Goal: Information Seeking & Learning: Learn about a topic

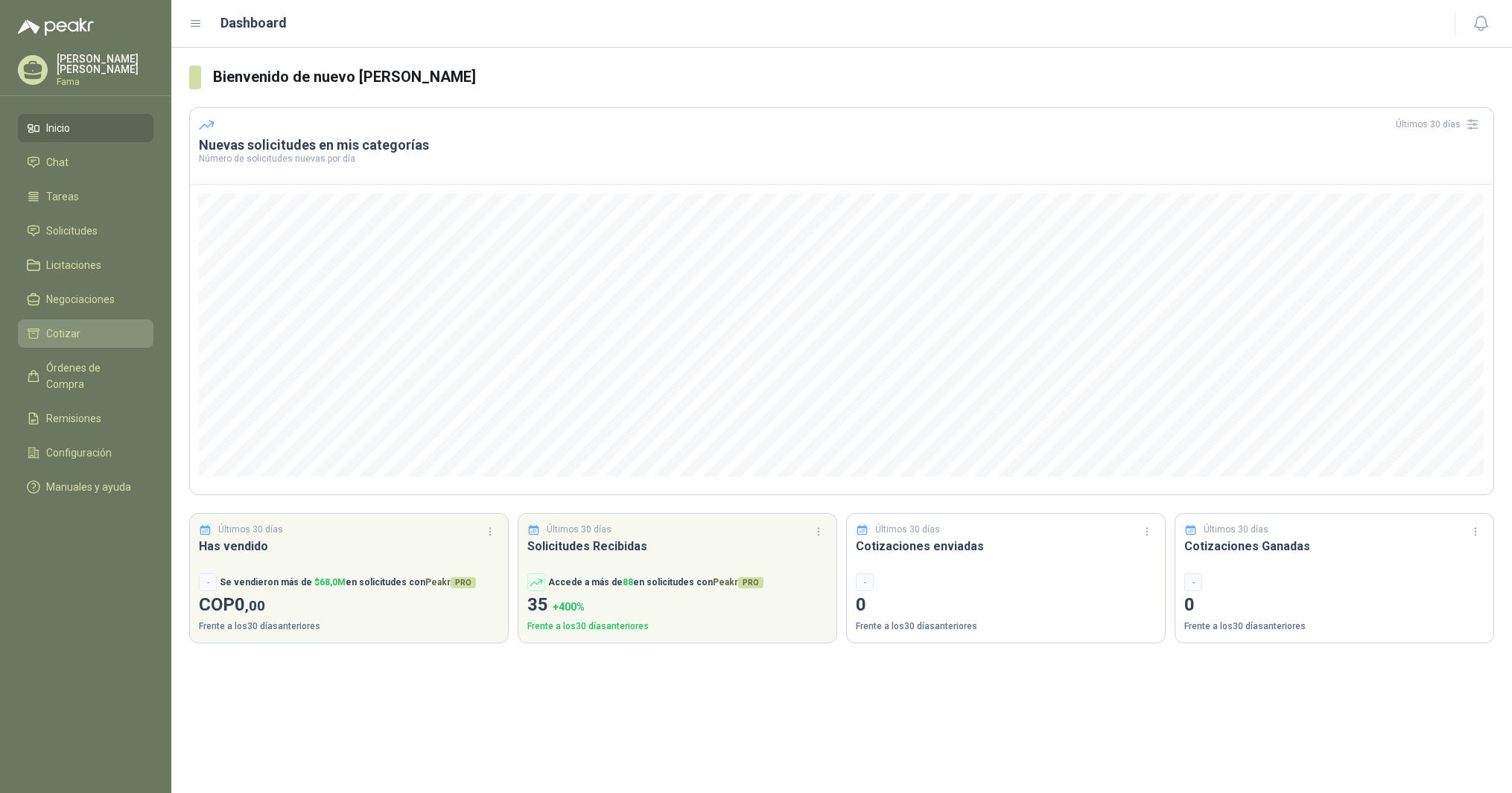
click at [58, 330] on span "Cotizar" at bounding box center [63, 333] width 35 height 16
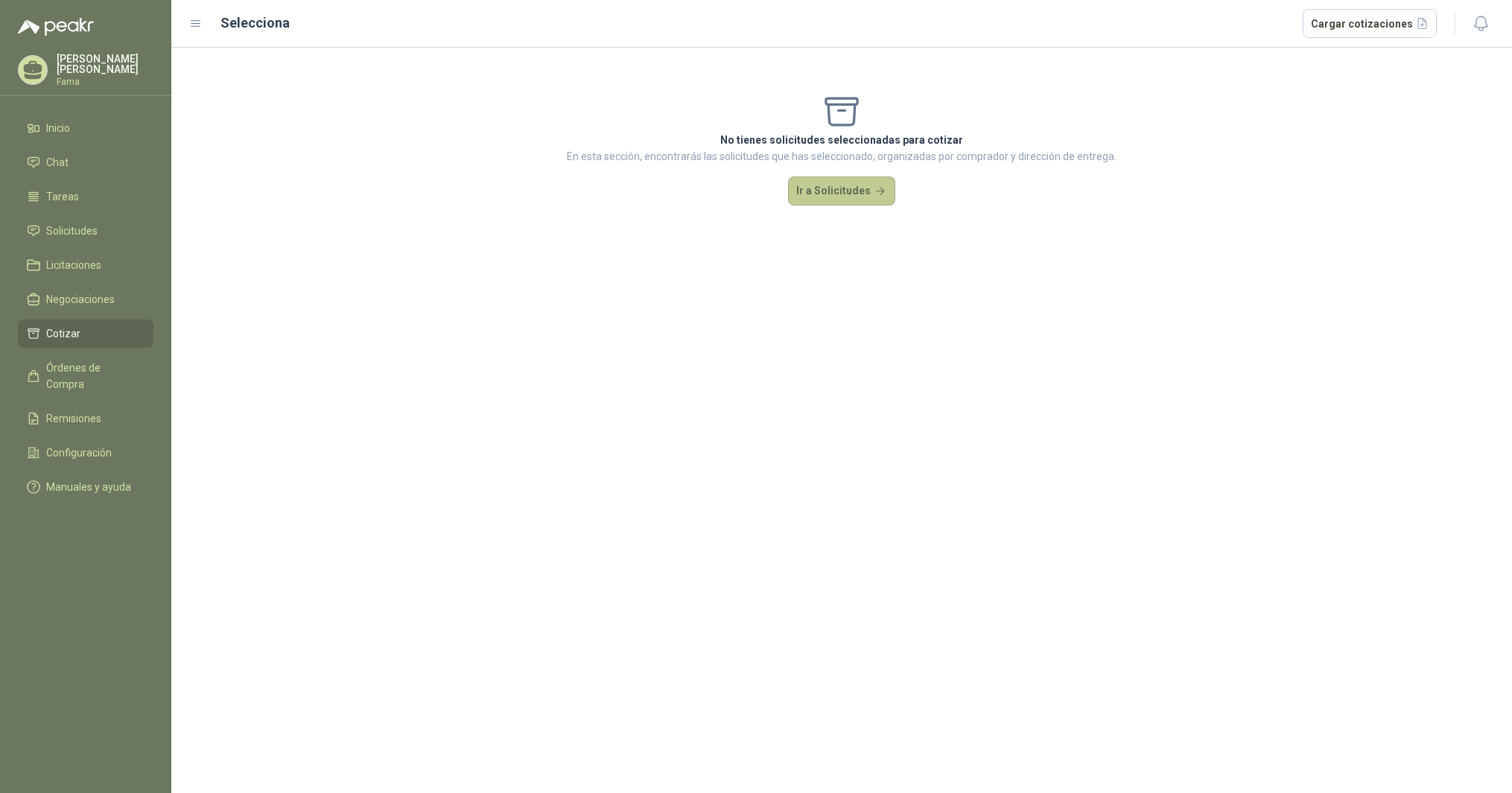
click at [858, 196] on button "Ir a Solicitudes" at bounding box center [841, 191] width 107 height 29
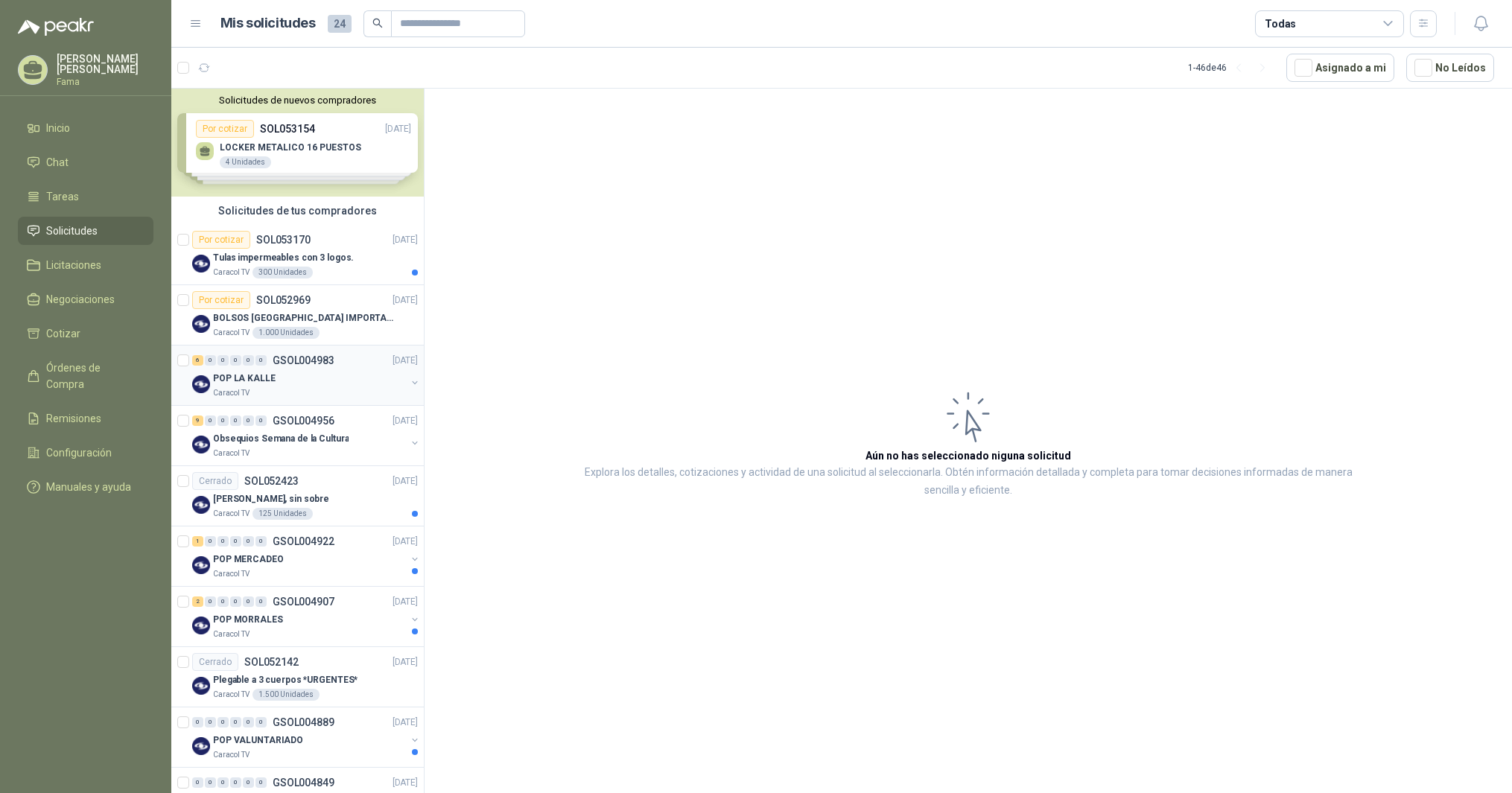
click at [254, 377] on p "POP LA KALLE" at bounding box center [244, 379] width 62 height 14
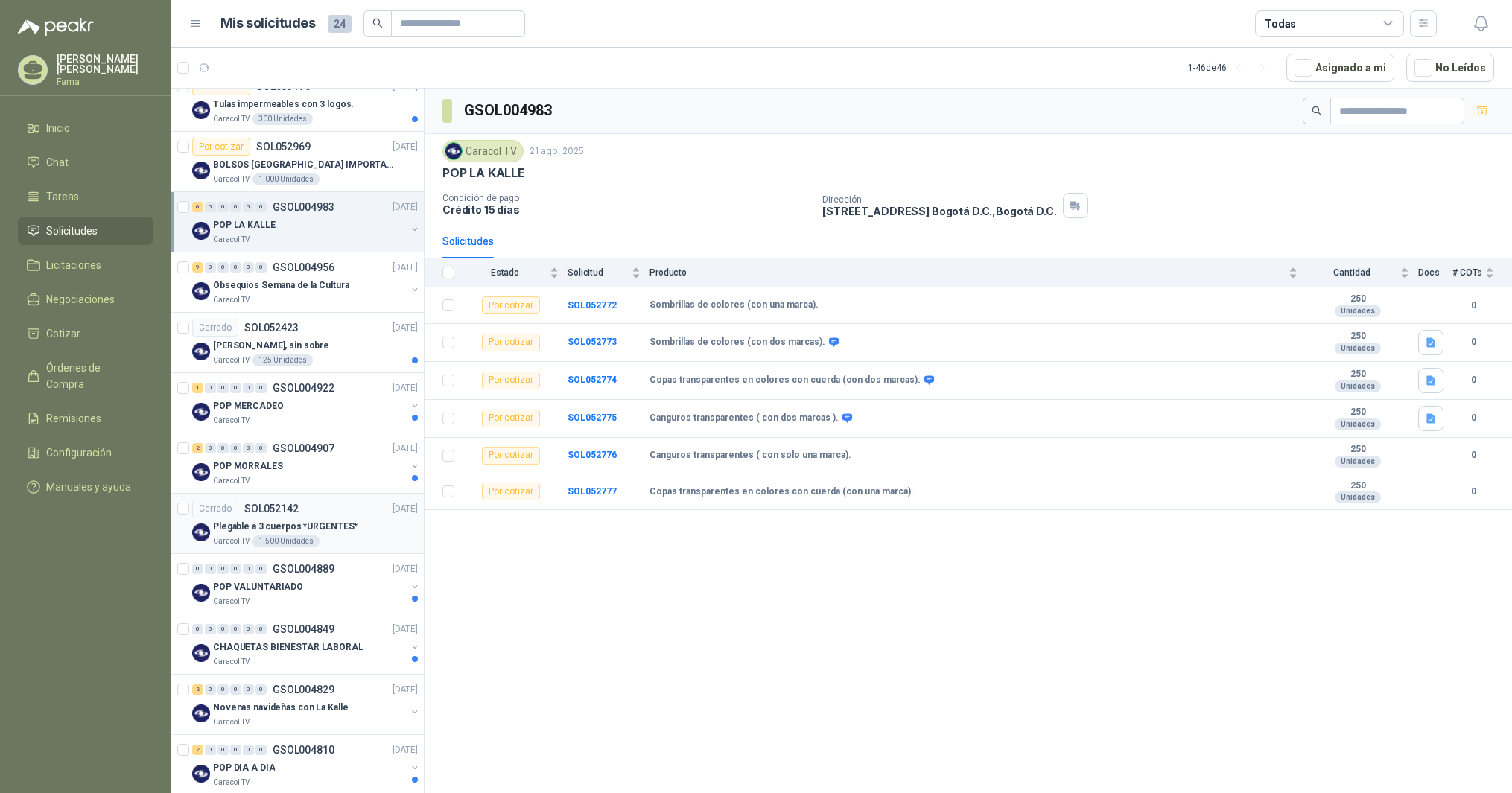
scroll to position [248, 0]
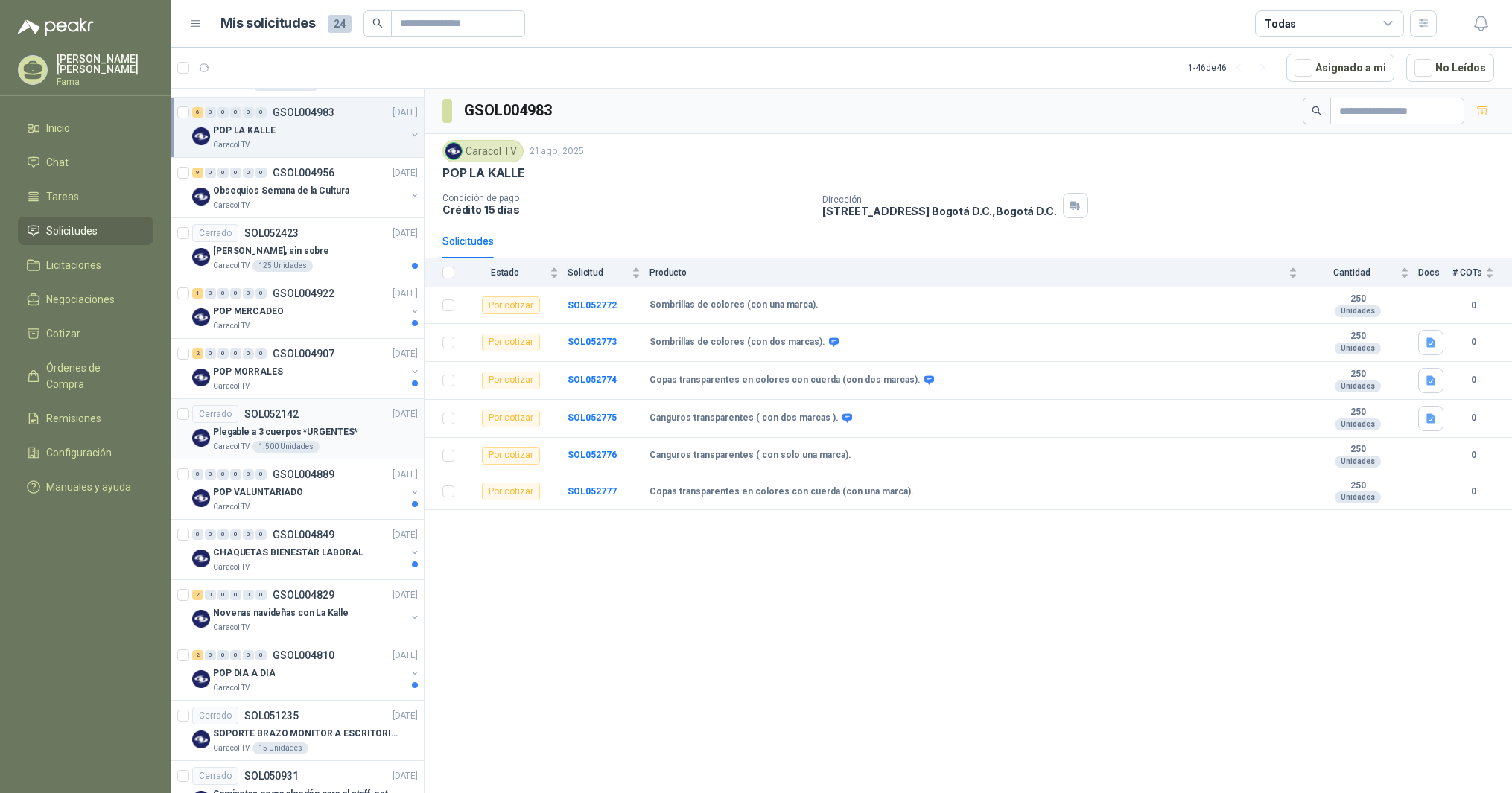
click at [283, 429] on p "Plegable a 3 cuerpos *URGENTES*" at bounding box center [284, 432] width 144 height 14
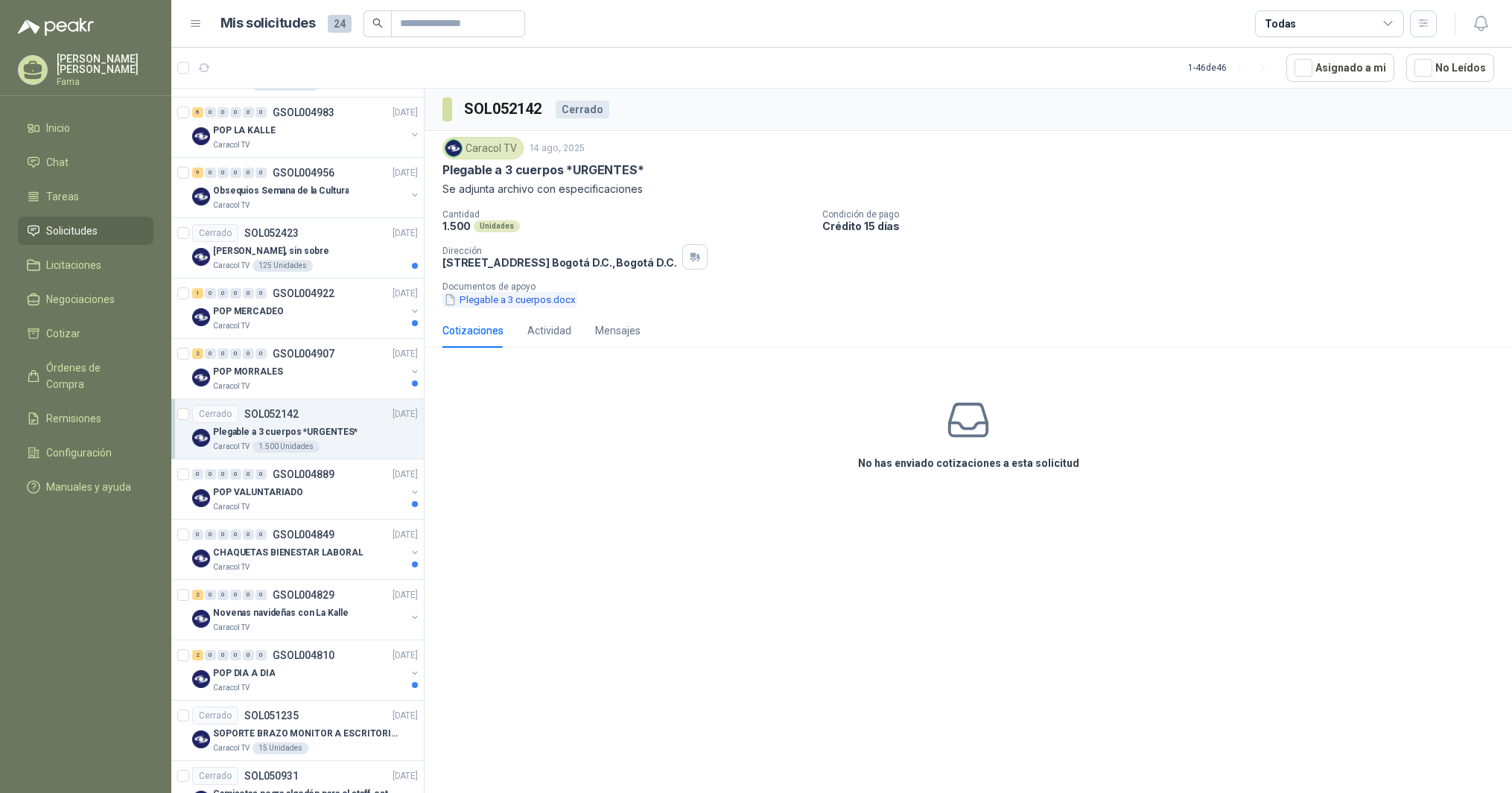
click at [505, 304] on button "Plegable a 3 cuerpos.docx" at bounding box center [510, 300] width 135 height 16
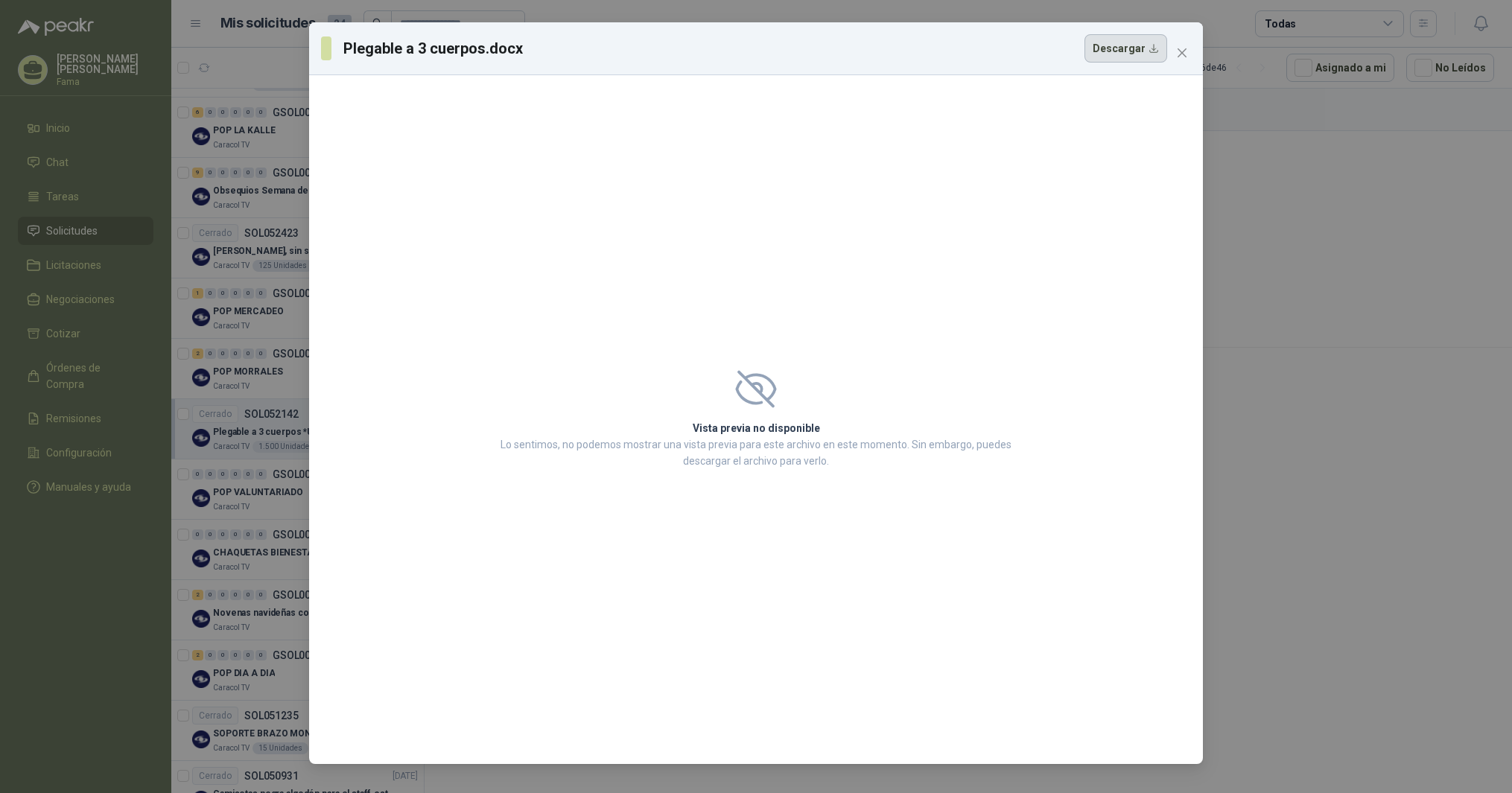
click at [1151, 48] on button "Descargar" at bounding box center [1126, 48] width 83 height 29
click at [1185, 54] on icon "close" at bounding box center [1182, 53] width 12 height 12
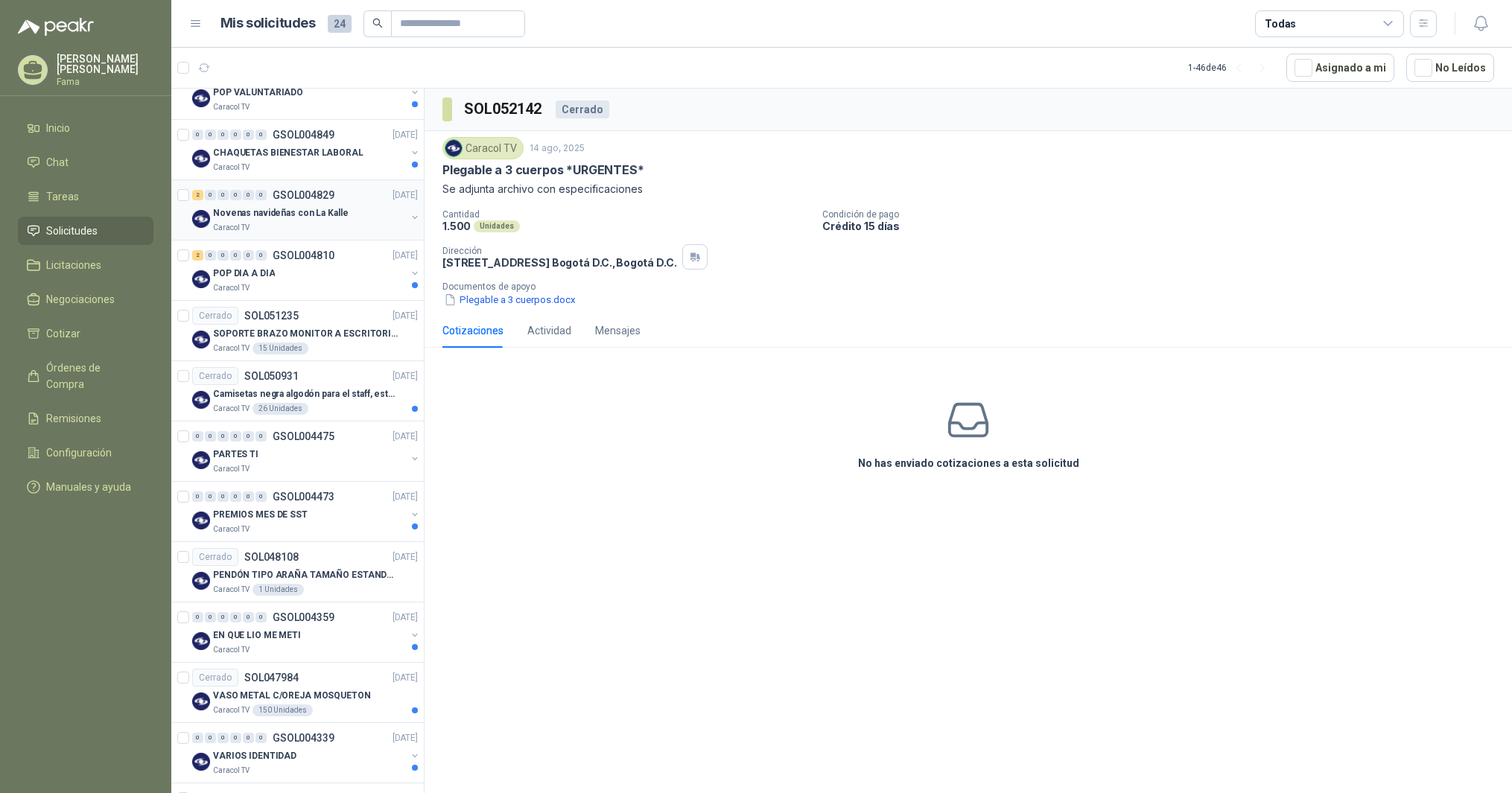
scroll to position [662, 0]
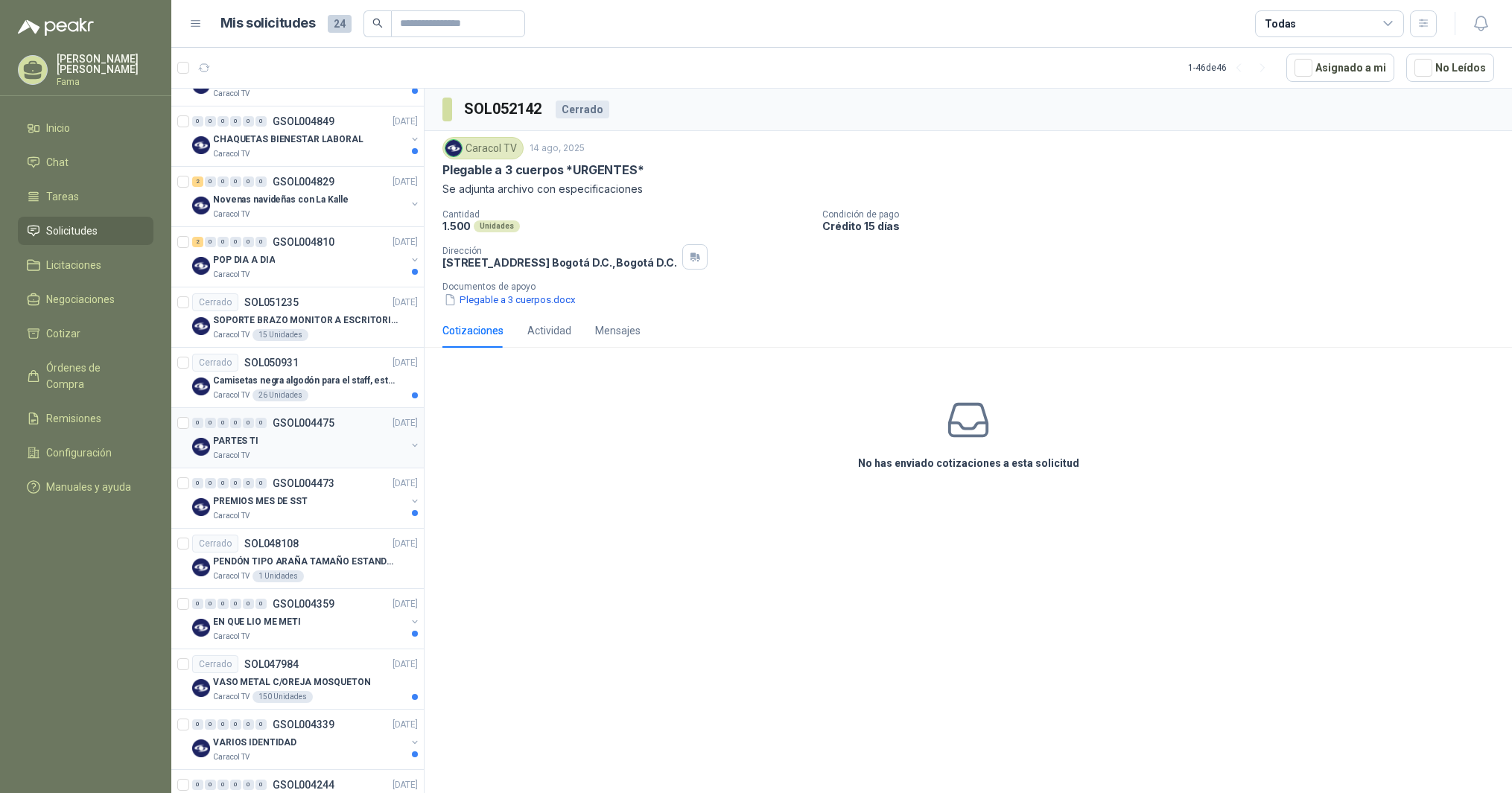
click at [235, 440] on p "PARTES TI" at bounding box center [235, 441] width 46 height 14
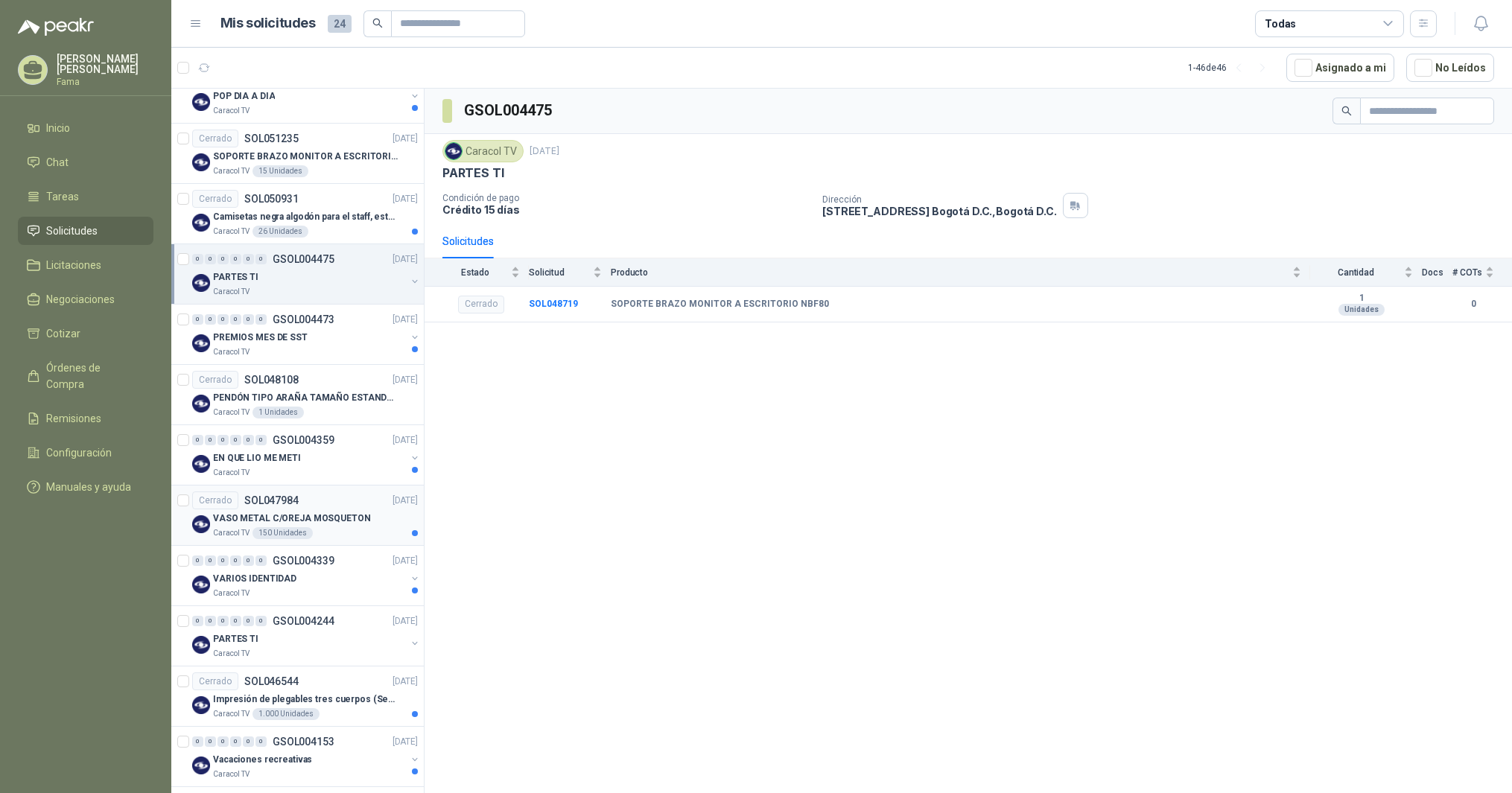
scroll to position [828, 0]
click at [243, 638] on p "PARTES TI" at bounding box center [235, 637] width 46 height 14
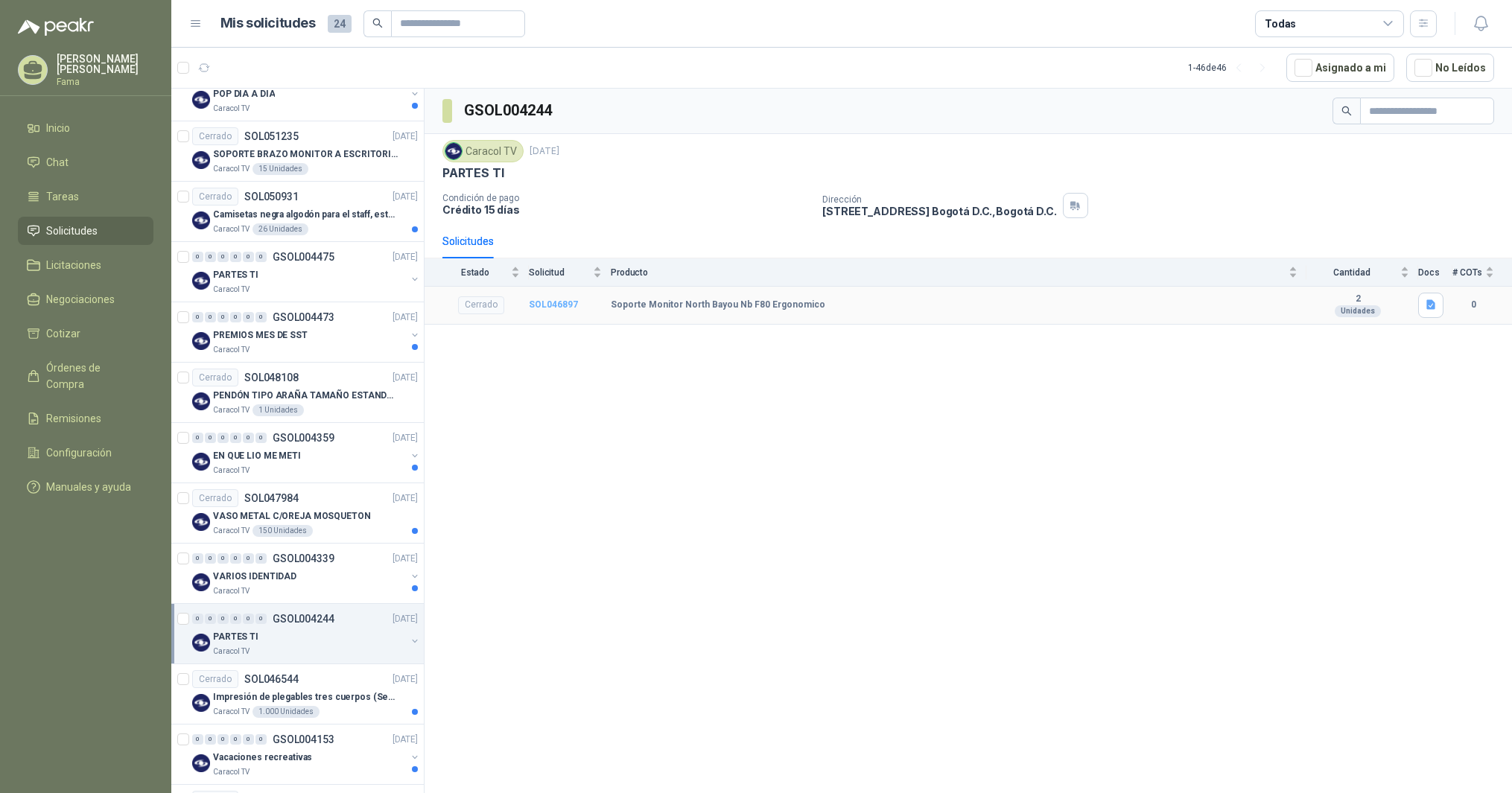
click at [560, 306] on b "SOL046897" at bounding box center [553, 304] width 49 height 10
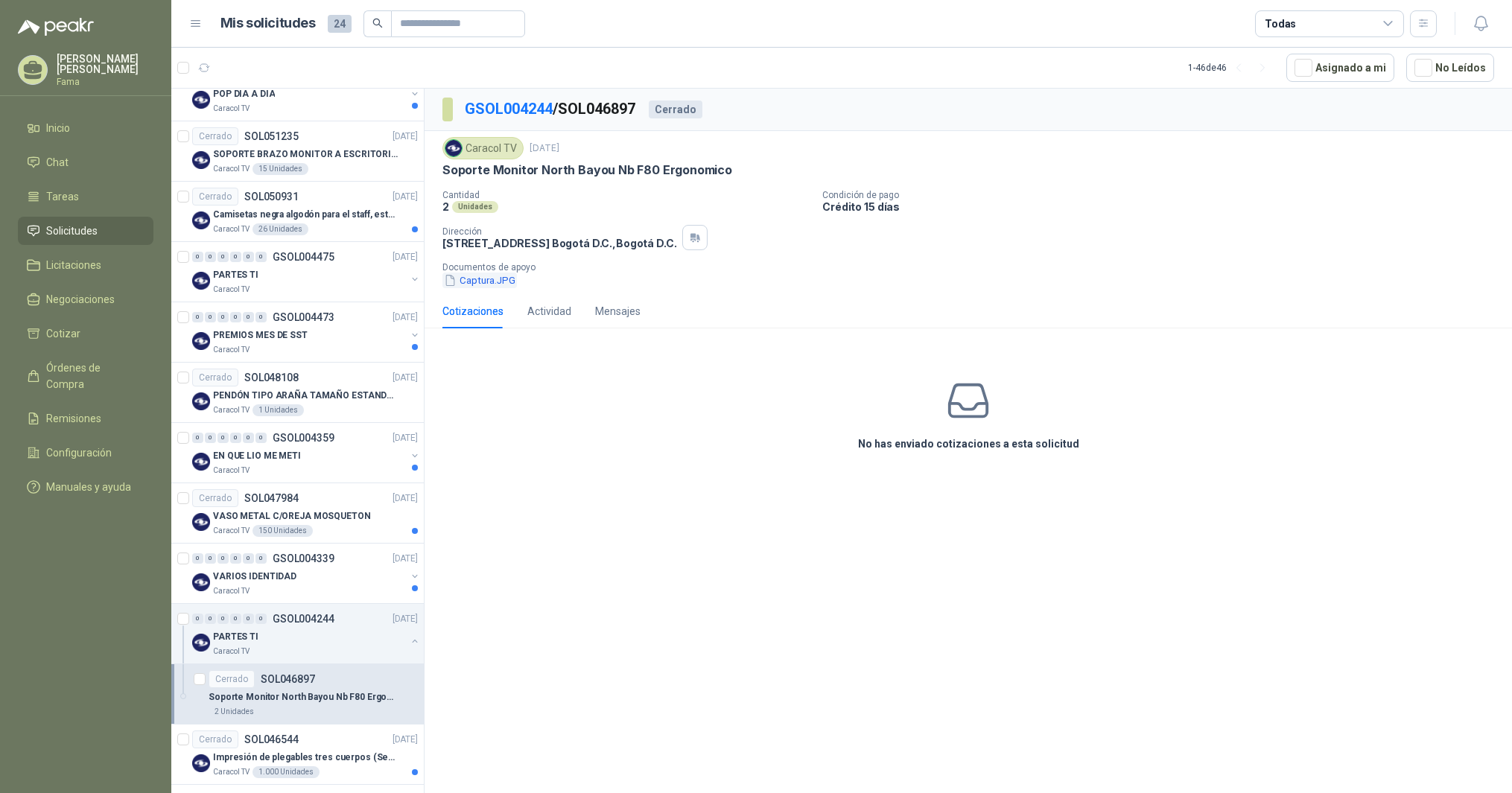
click at [481, 278] on button "Captura.JPG" at bounding box center [480, 280] width 74 height 16
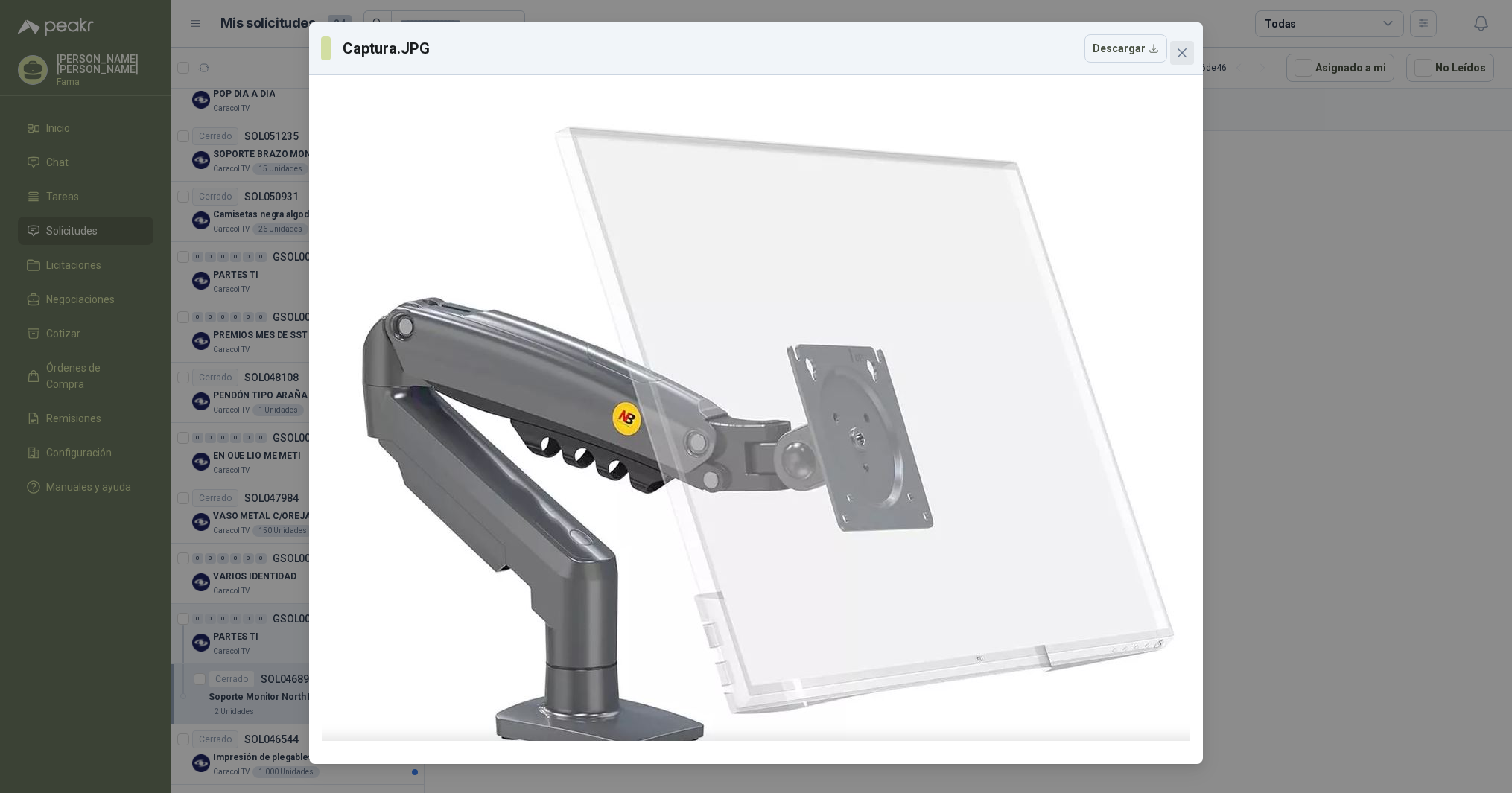
click at [1179, 52] on icon "close" at bounding box center [1182, 53] width 12 height 12
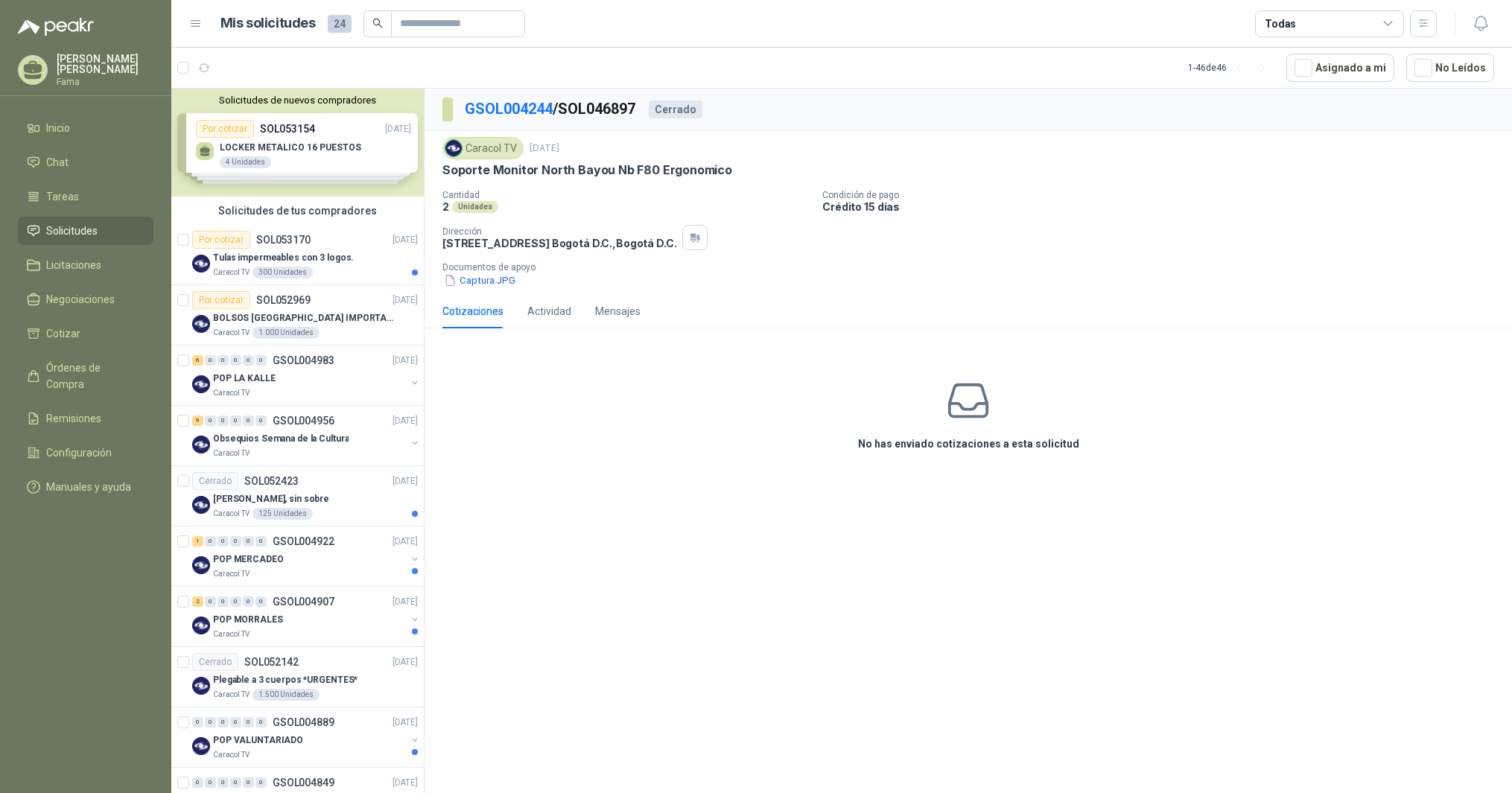
click at [256, 150] on div "Solicitudes de nuevos compradores Por cotizar SOL053154 [DATE] LOCKER METALICO …" at bounding box center [297, 143] width 252 height 108
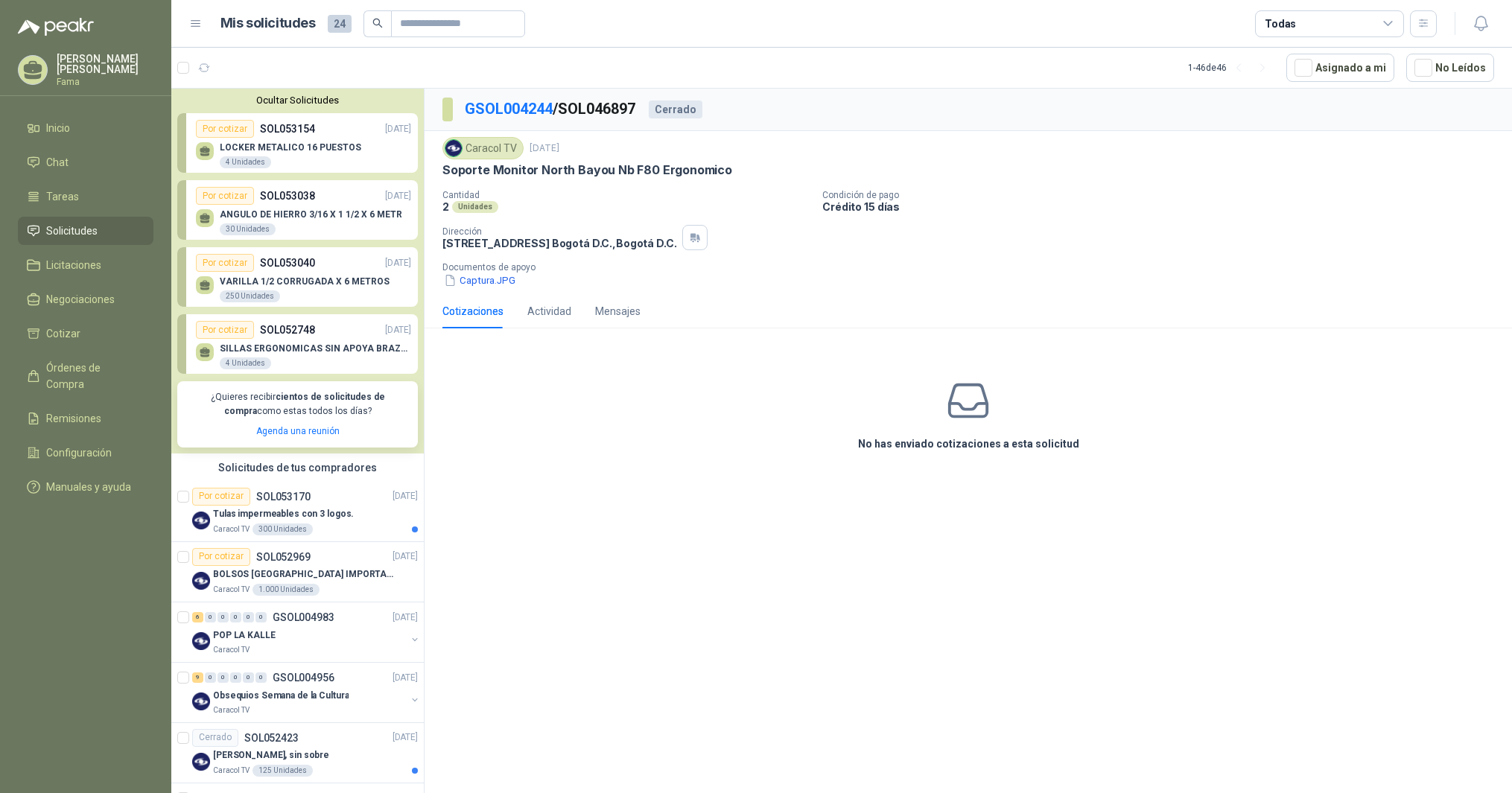
click at [237, 129] on div "Por cotizar" at bounding box center [225, 129] width 58 height 18
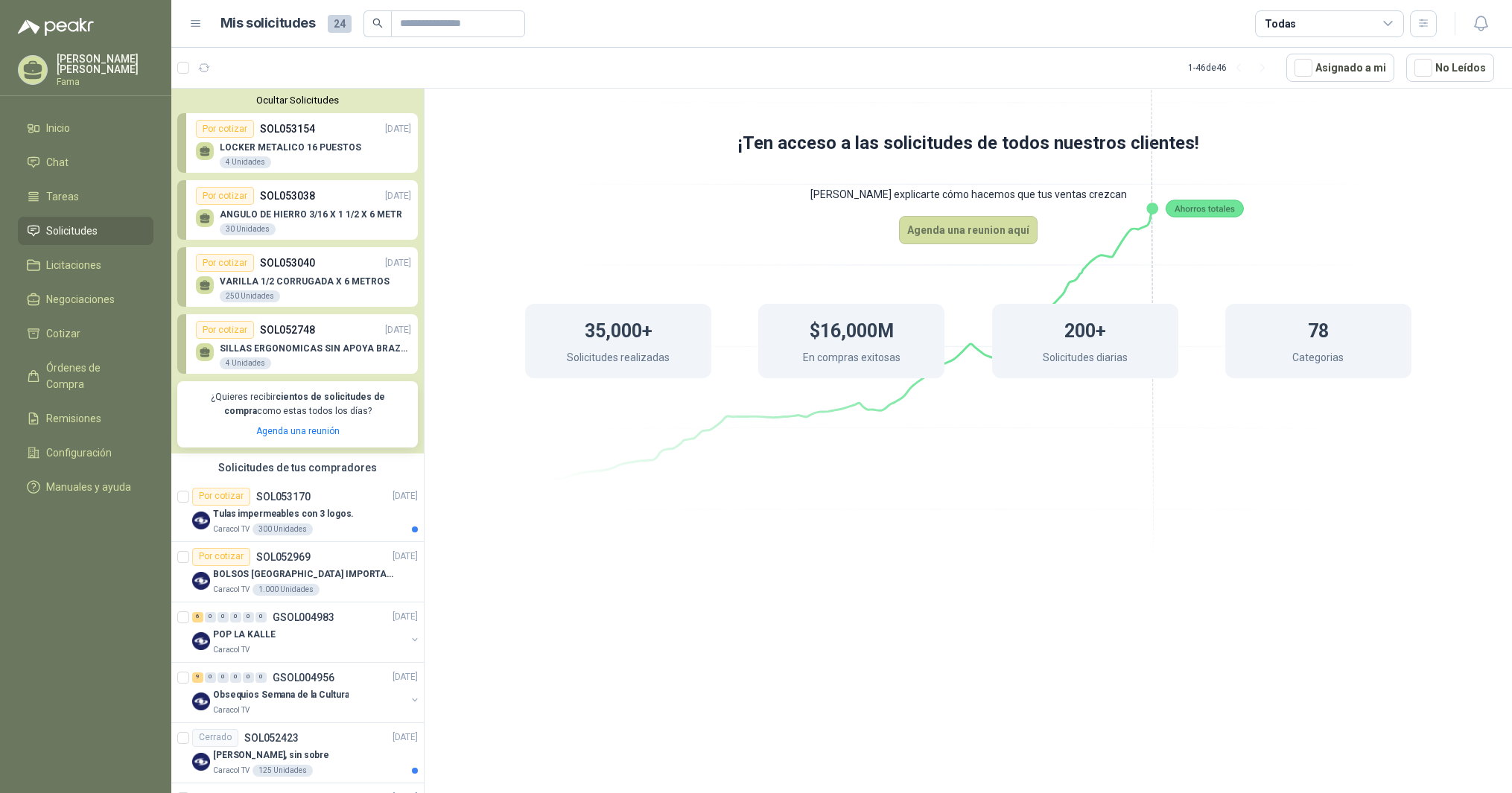
click at [284, 147] on p "LOCKER METALICO 16 PUESTOS" at bounding box center [290, 148] width 142 height 10
click at [225, 146] on p "LOCKER METALICO 16 PUESTOS" at bounding box center [290, 148] width 142 height 10
click at [293, 159] on div "LOCKER METALICO 16 PUESTOS 4 Unidades" at bounding box center [290, 156] width 142 height 27
click at [467, 241] on div "¡Ten acceso a las solicitudes de todos nuestros clientes! Dejanos explicarte có…" at bounding box center [968, 284] width 1088 height 390
click at [271, 280] on p "VARILLA 1/2 CORRUGADA X 6 METROS" at bounding box center [304, 282] width 169 height 10
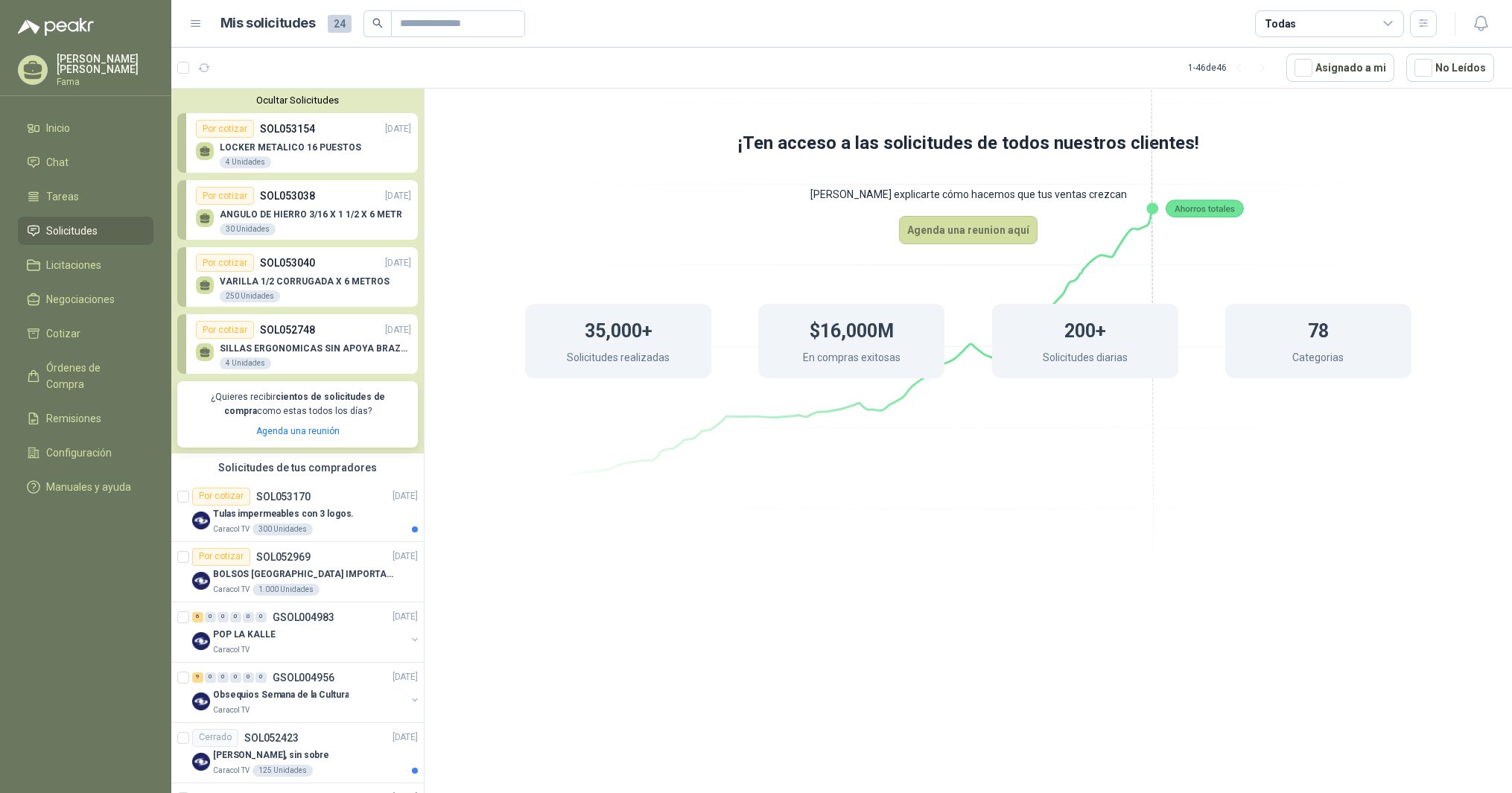
click at [83, 232] on span "Solicitudes" at bounding box center [71, 231] width 51 height 16
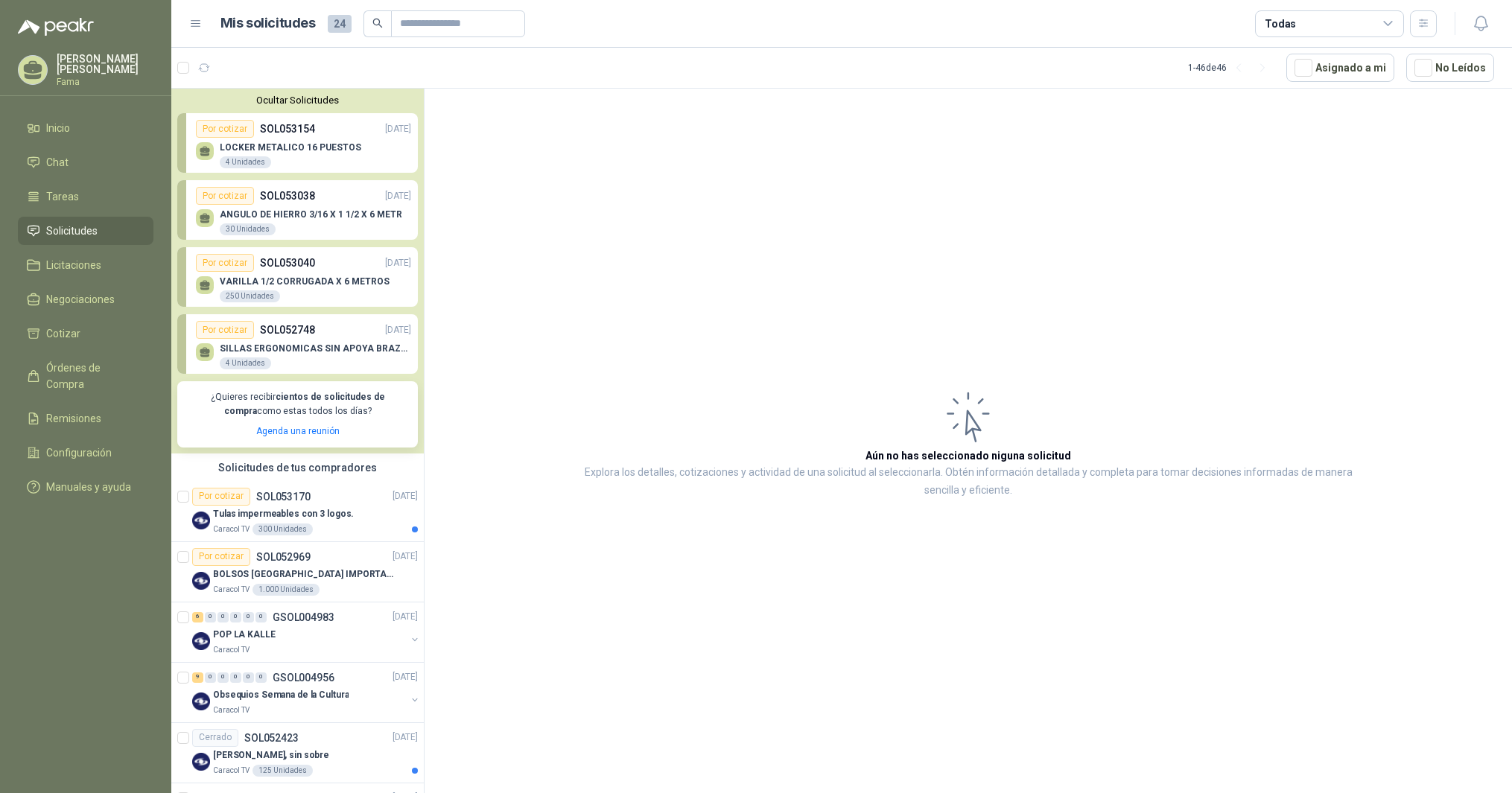
click at [245, 131] on div "Por cotizar" at bounding box center [225, 129] width 58 height 18
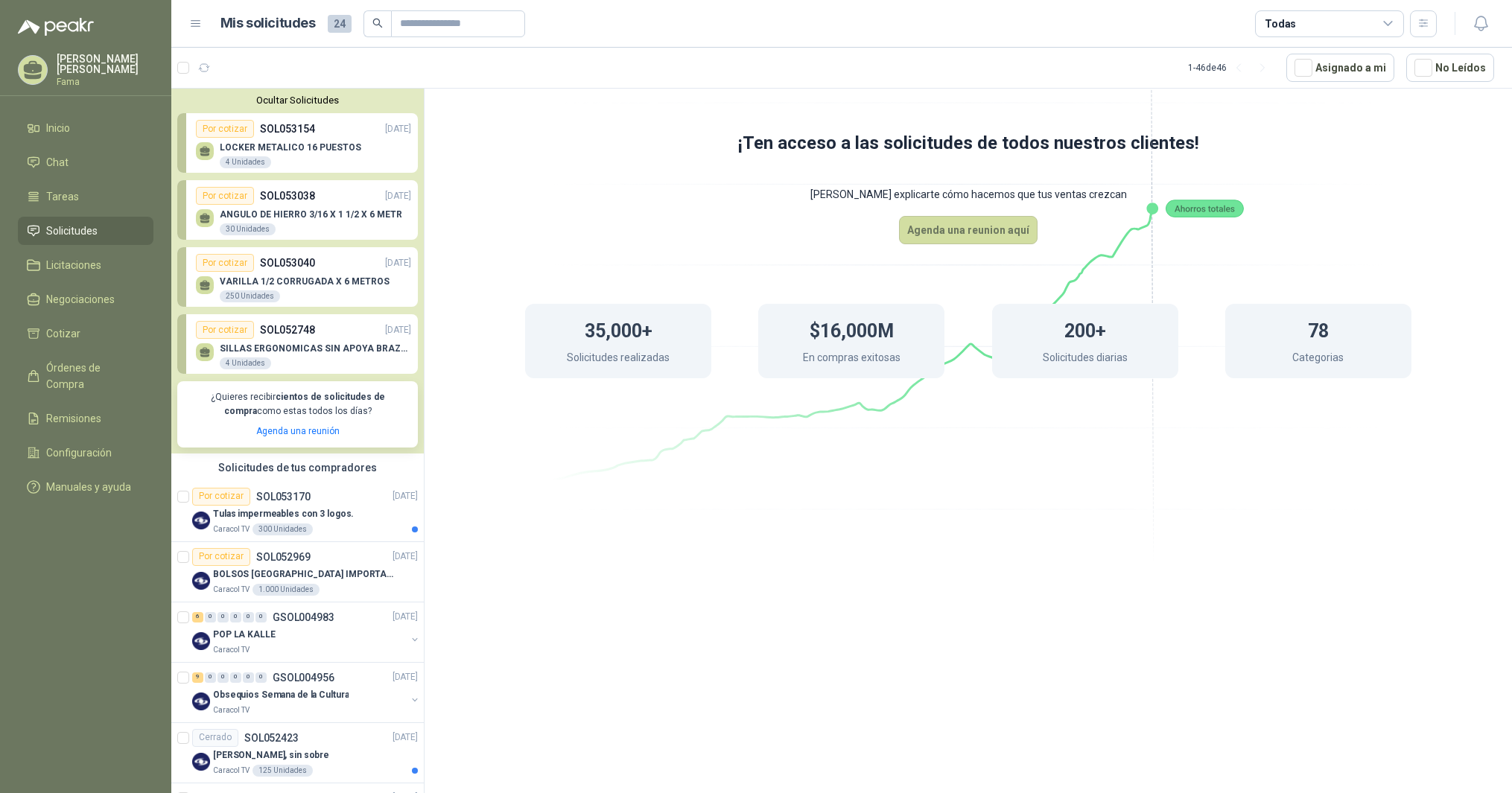
click at [1302, 188] on icon at bounding box center [967, 254] width 834 height 704
click at [67, 228] on span "Solicitudes" at bounding box center [71, 231] width 51 height 16
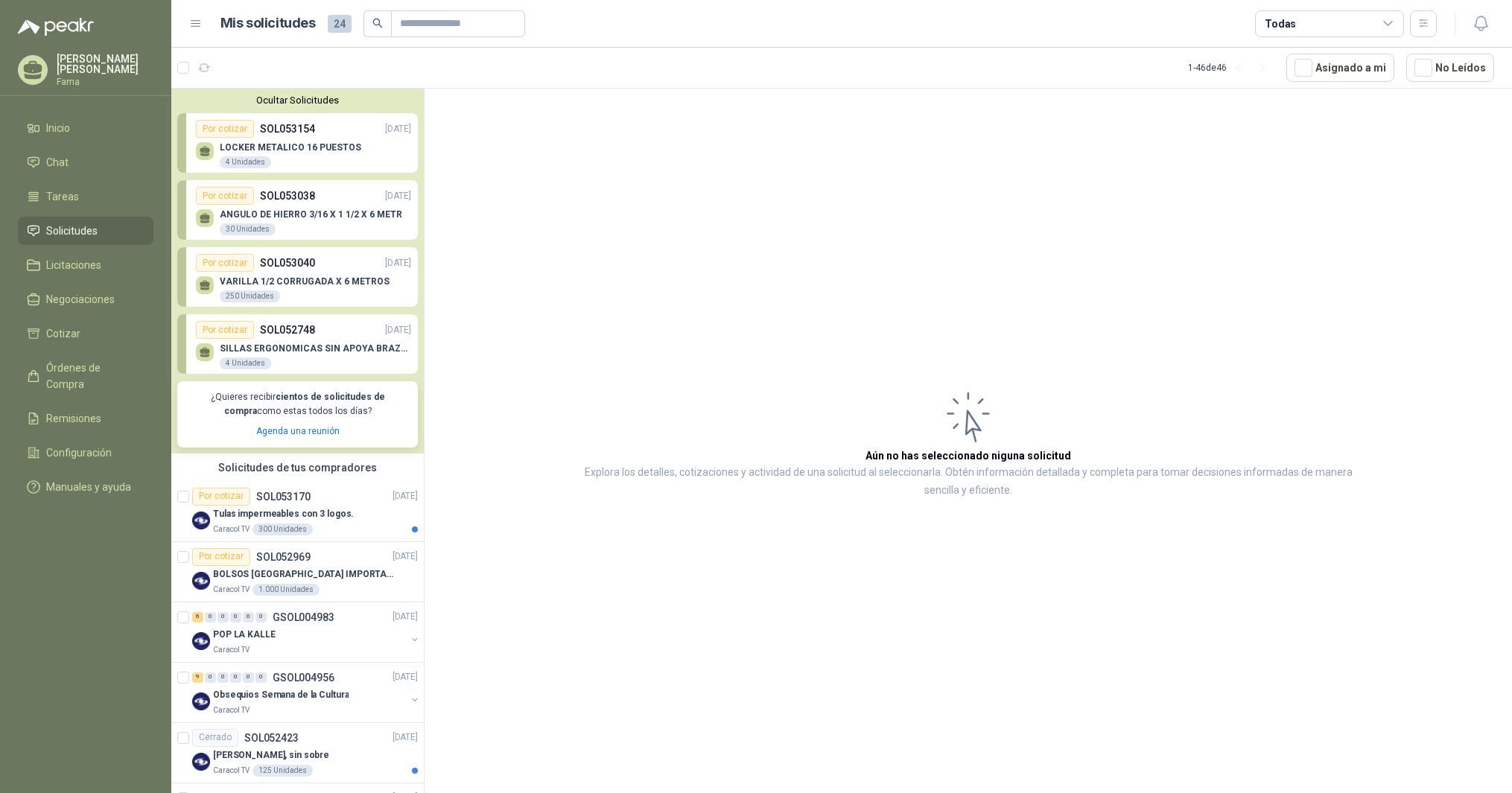
click at [207, 152] on icon at bounding box center [205, 150] width 10 height 7
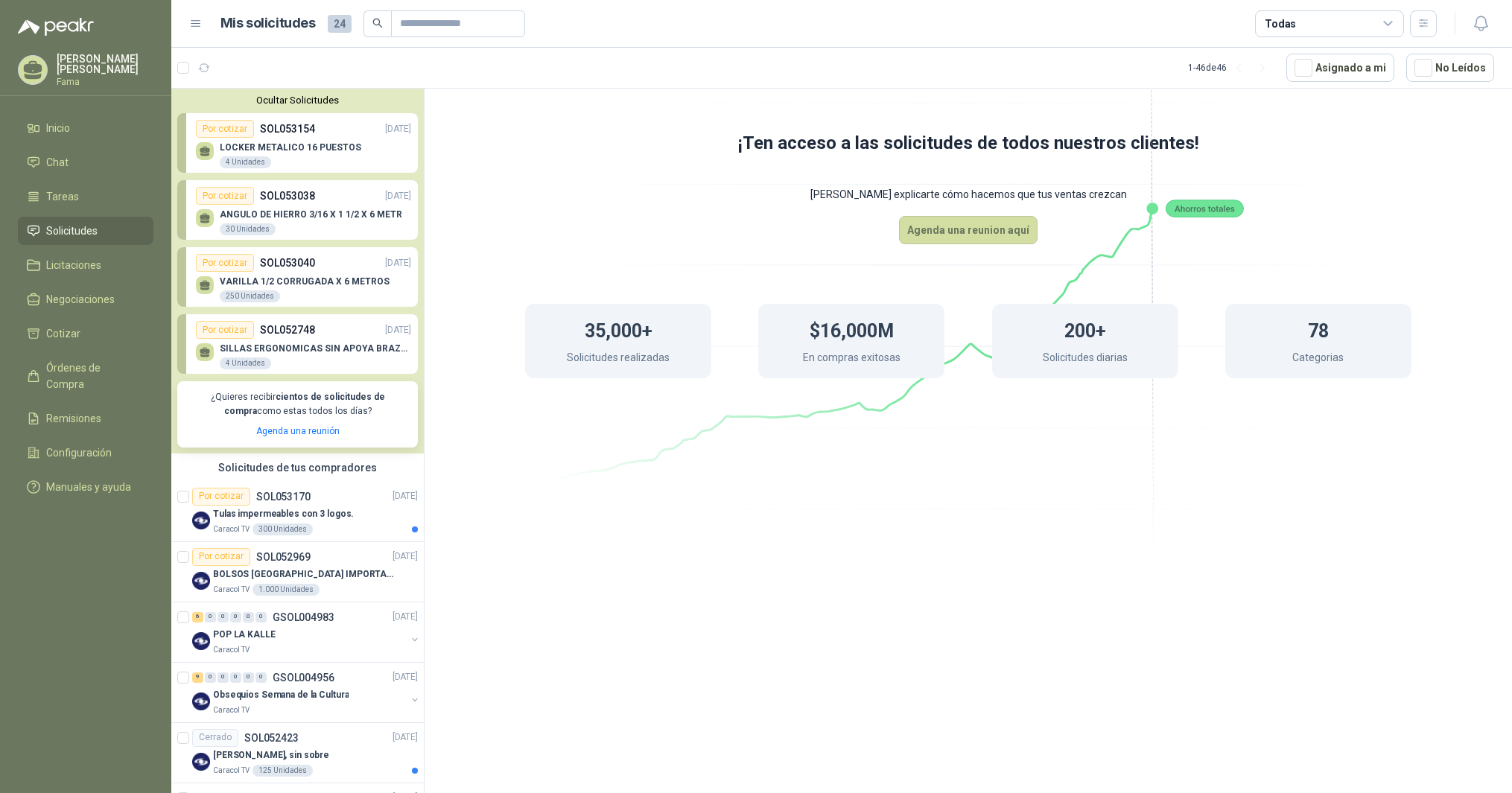
click at [207, 152] on icon at bounding box center [205, 150] width 10 height 7
click at [251, 152] on p "LOCKER METALICO 16 PUESTOS" at bounding box center [290, 148] width 142 height 10
drag, startPoint x: 298, startPoint y: 147, endPoint x: 471, endPoint y: 158, distance: 173.3
click at [299, 147] on p "LOCKER METALICO 16 PUESTOS" at bounding box center [290, 148] width 142 height 10
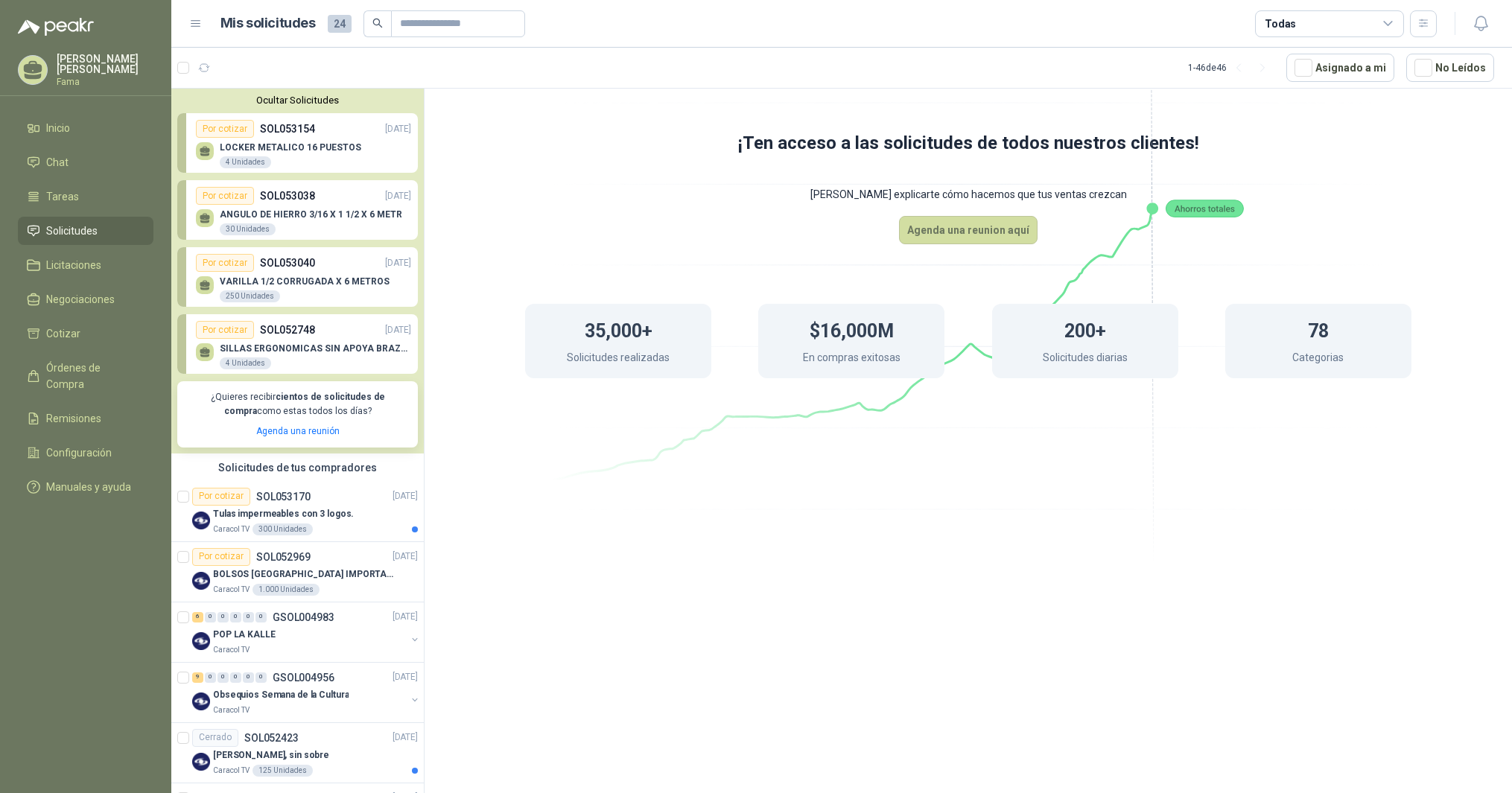
click at [302, 135] on p "SOL053154" at bounding box center [288, 129] width 55 height 16
click at [203, 153] on icon at bounding box center [205, 150] width 10 height 7
click at [233, 134] on div "Por cotizar" at bounding box center [225, 129] width 58 height 18
click at [72, 233] on span "Solicitudes" at bounding box center [71, 231] width 51 height 16
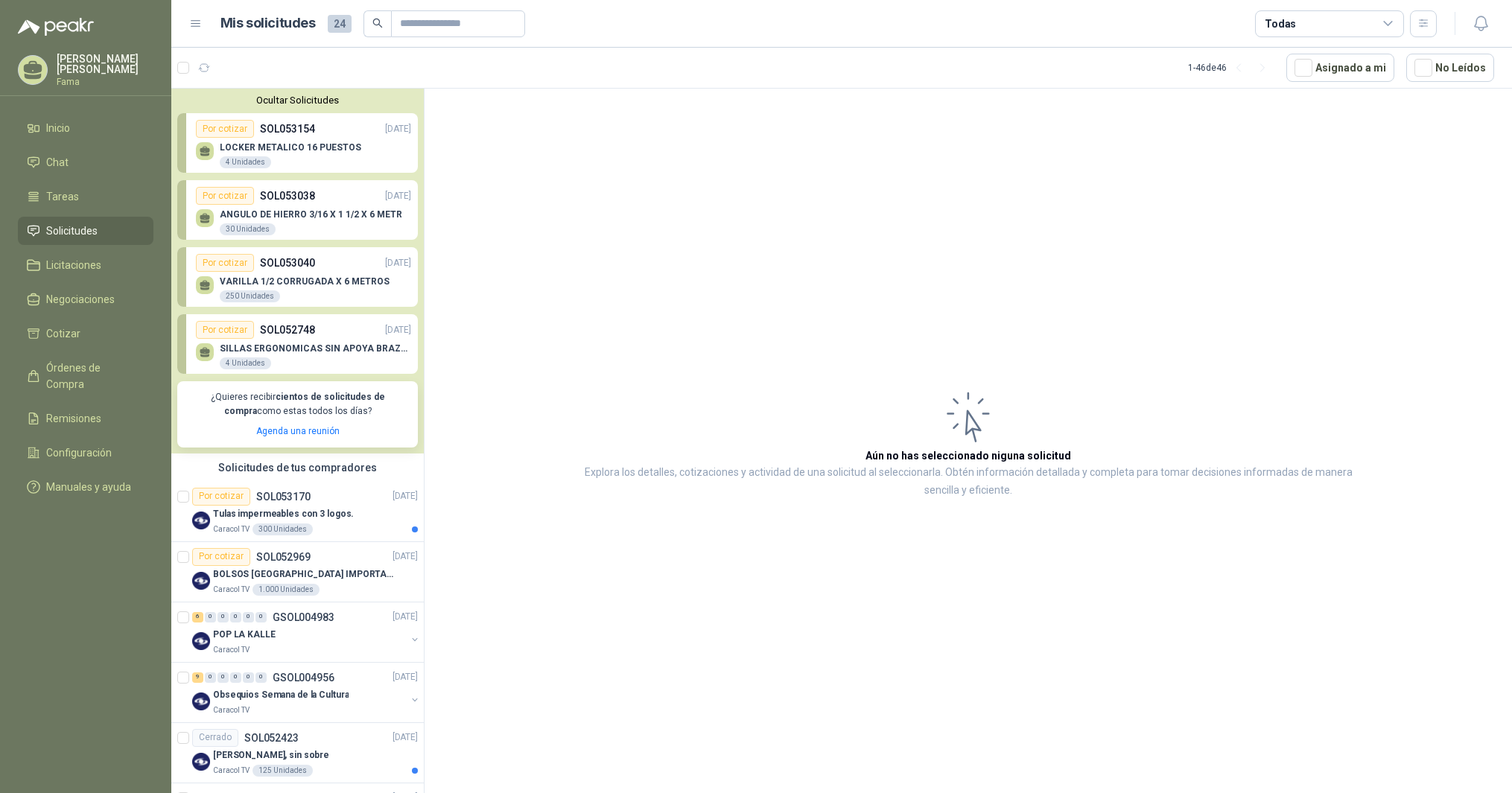
click at [72, 233] on span "Solicitudes" at bounding box center [71, 231] width 51 height 16
click at [71, 233] on span "Solicitudes" at bounding box center [71, 231] width 51 height 16
click at [186, 153] on link "Por cotizar SOL053154 [DATE] LOCKER METALICO 16 PUESTOS 4 Unidades" at bounding box center [297, 143] width 240 height 60
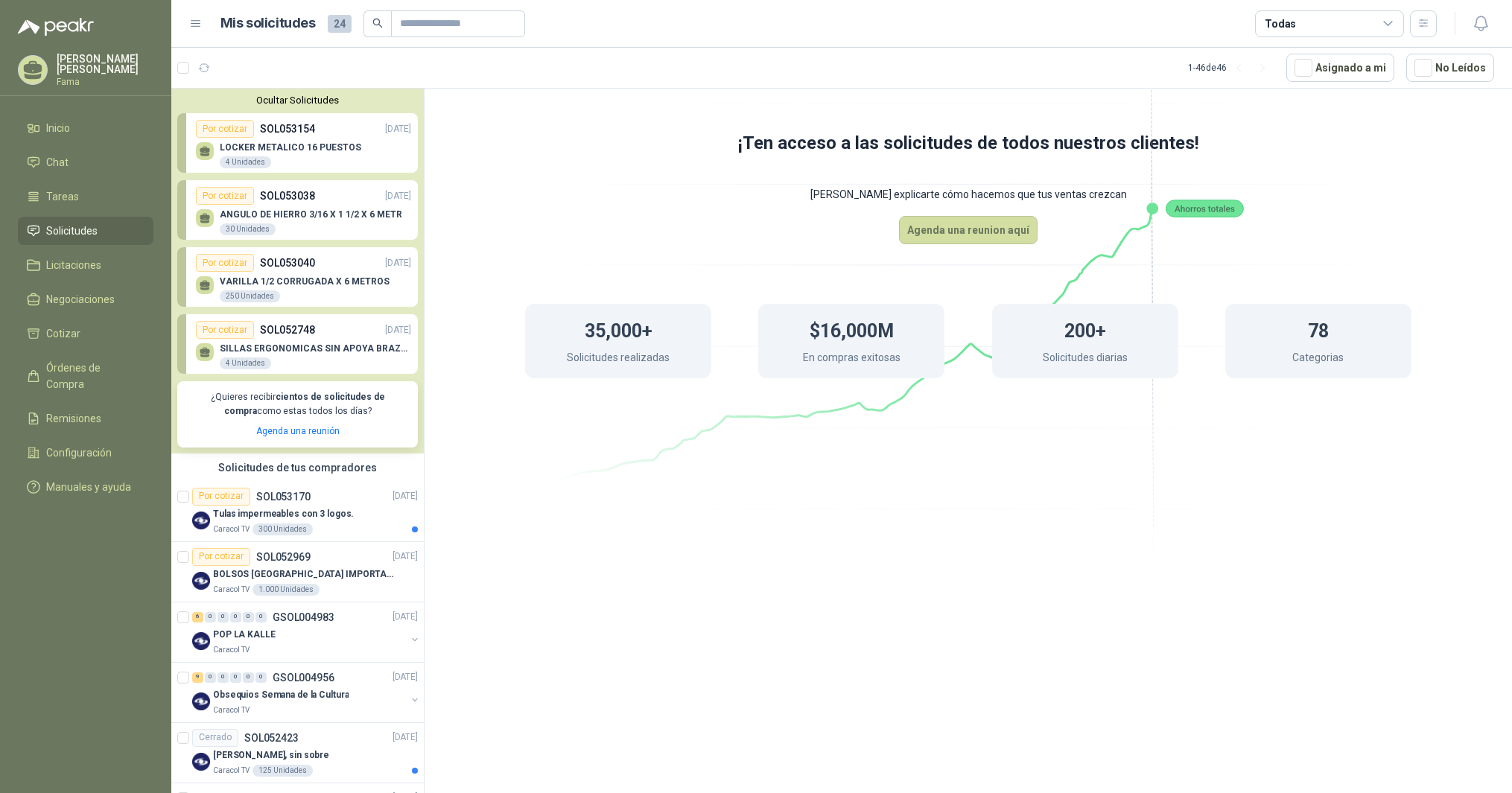
click at [264, 278] on p "VARILLA 1/2 CORRUGADA X 6 METROS" at bounding box center [304, 282] width 169 height 10
click at [260, 349] on p "SILLAS ERGONOMICAS SIN APOYA BRAZOS" at bounding box center [315, 349] width 191 height 10
click at [234, 161] on div "4 Unidades" at bounding box center [245, 163] width 51 height 12
click at [235, 162] on div "4 Unidades" at bounding box center [245, 163] width 51 height 12
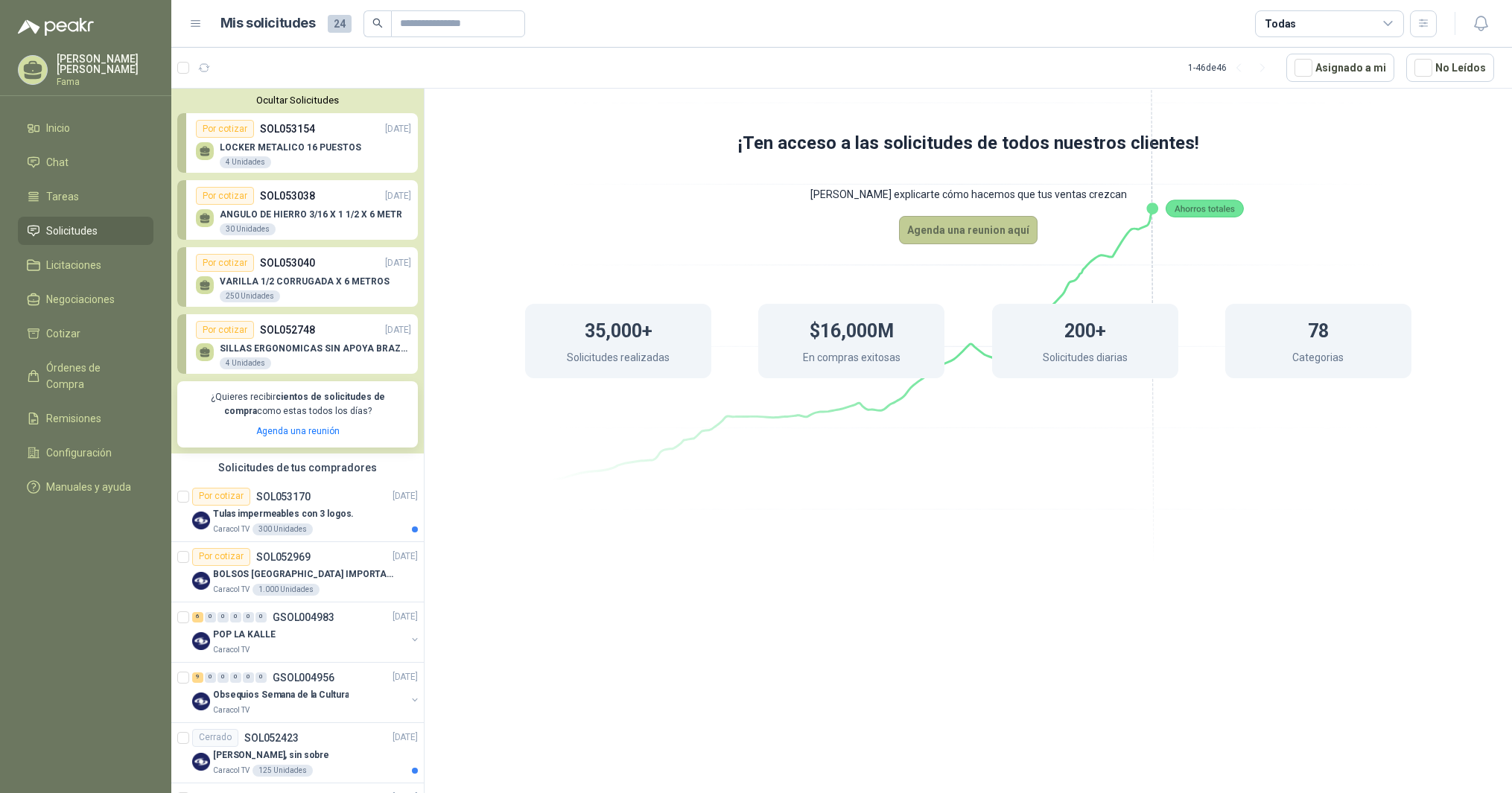
click at [967, 234] on button "Agenda una reunion aquí" at bounding box center [968, 230] width 138 height 29
click at [549, 537] on div "¡Ten acceso a las solicitudes de todos nuestros clientes! Dejanos explicarte có…" at bounding box center [968, 444] width 1088 height 710
click at [32, 234] on icon at bounding box center [34, 231] width 14 height 14
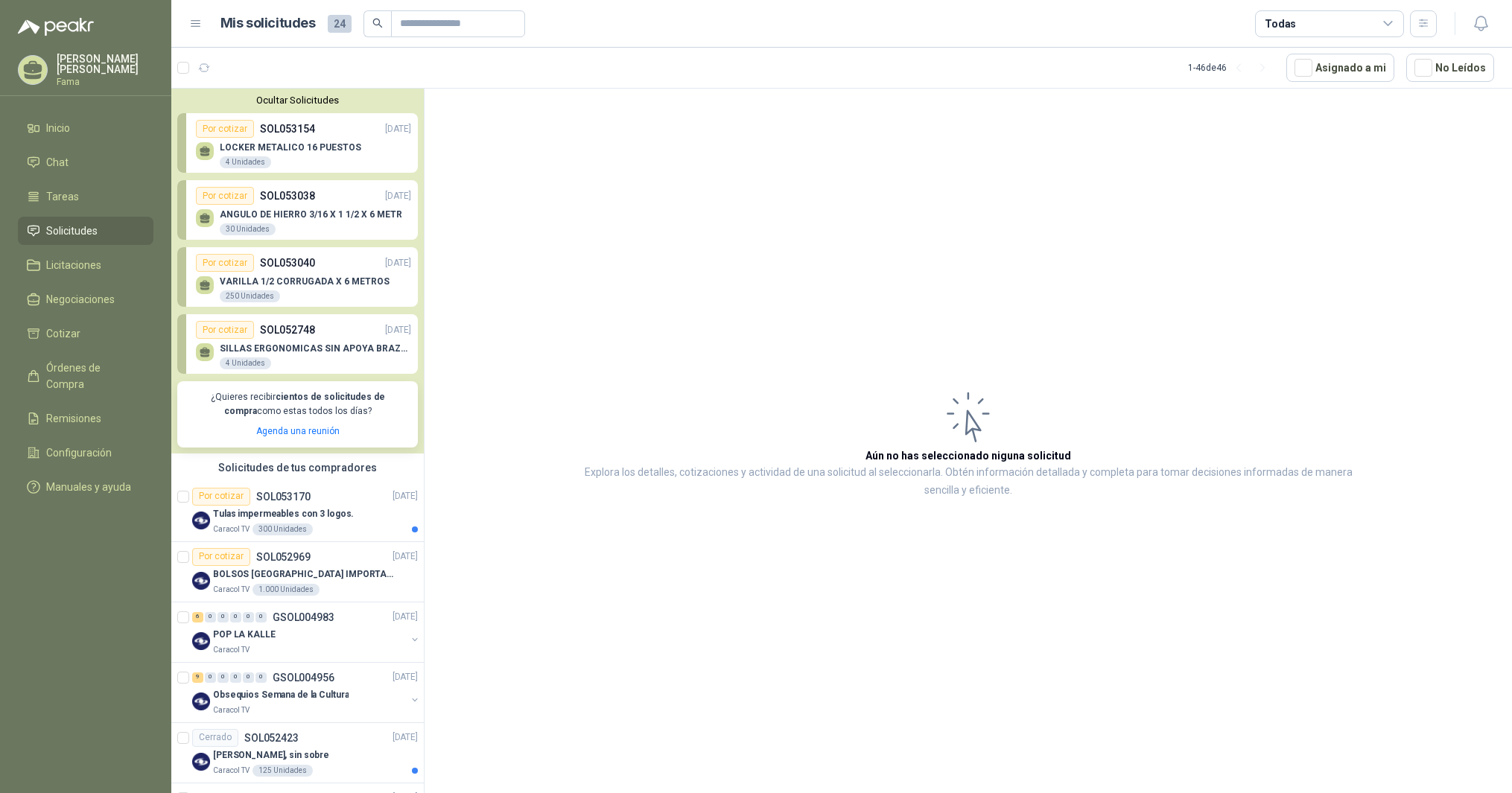
click at [538, 328] on article "Aún no has seleccionado niguna solicitud Explora los detalles, cotizaciones y a…" at bounding box center [968, 444] width 1088 height 710
click at [274, 129] on p "SOL053154" at bounding box center [288, 129] width 55 height 16
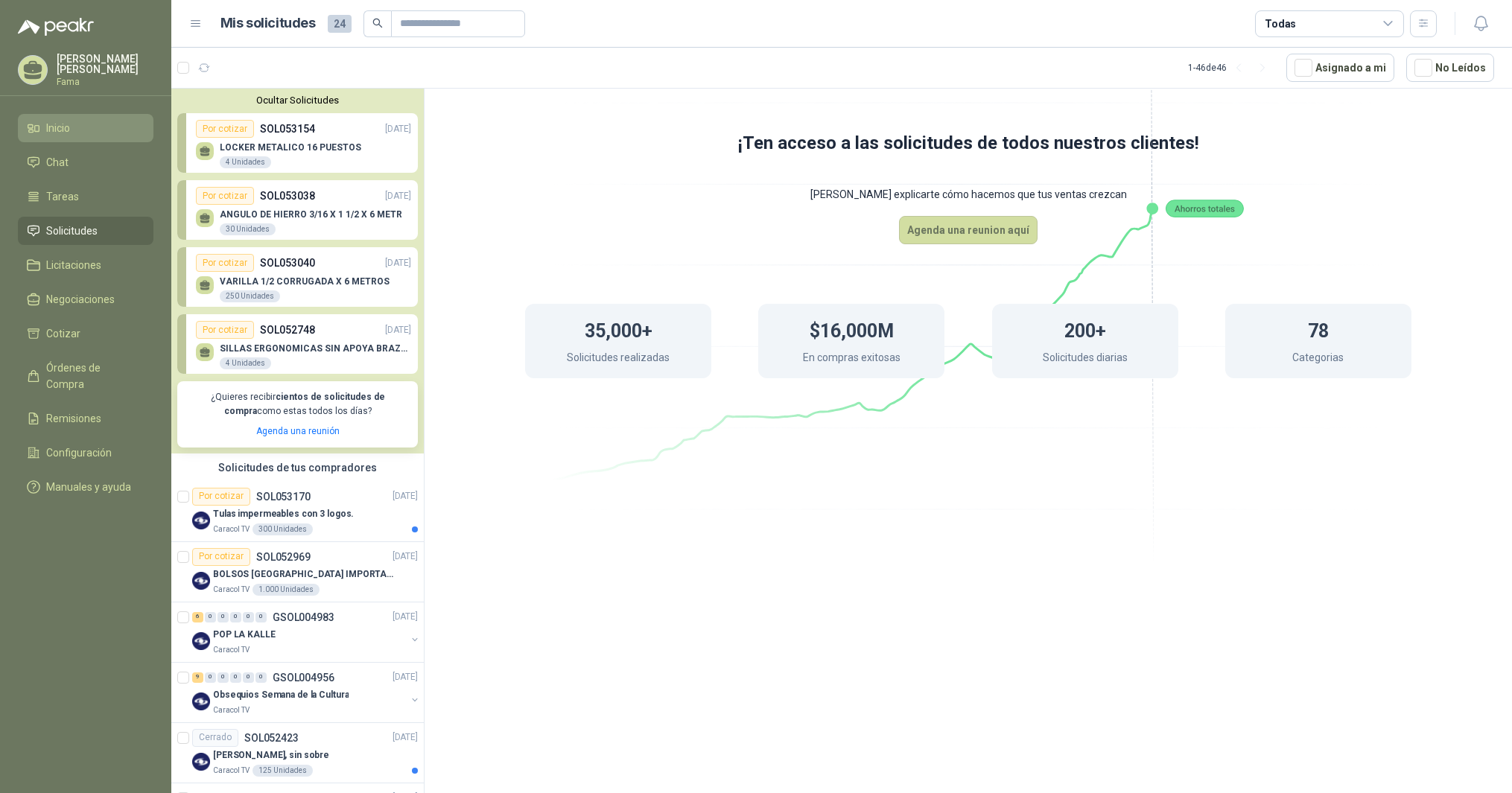
click at [61, 127] on span "Inicio" at bounding box center [58, 128] width 24 height 16
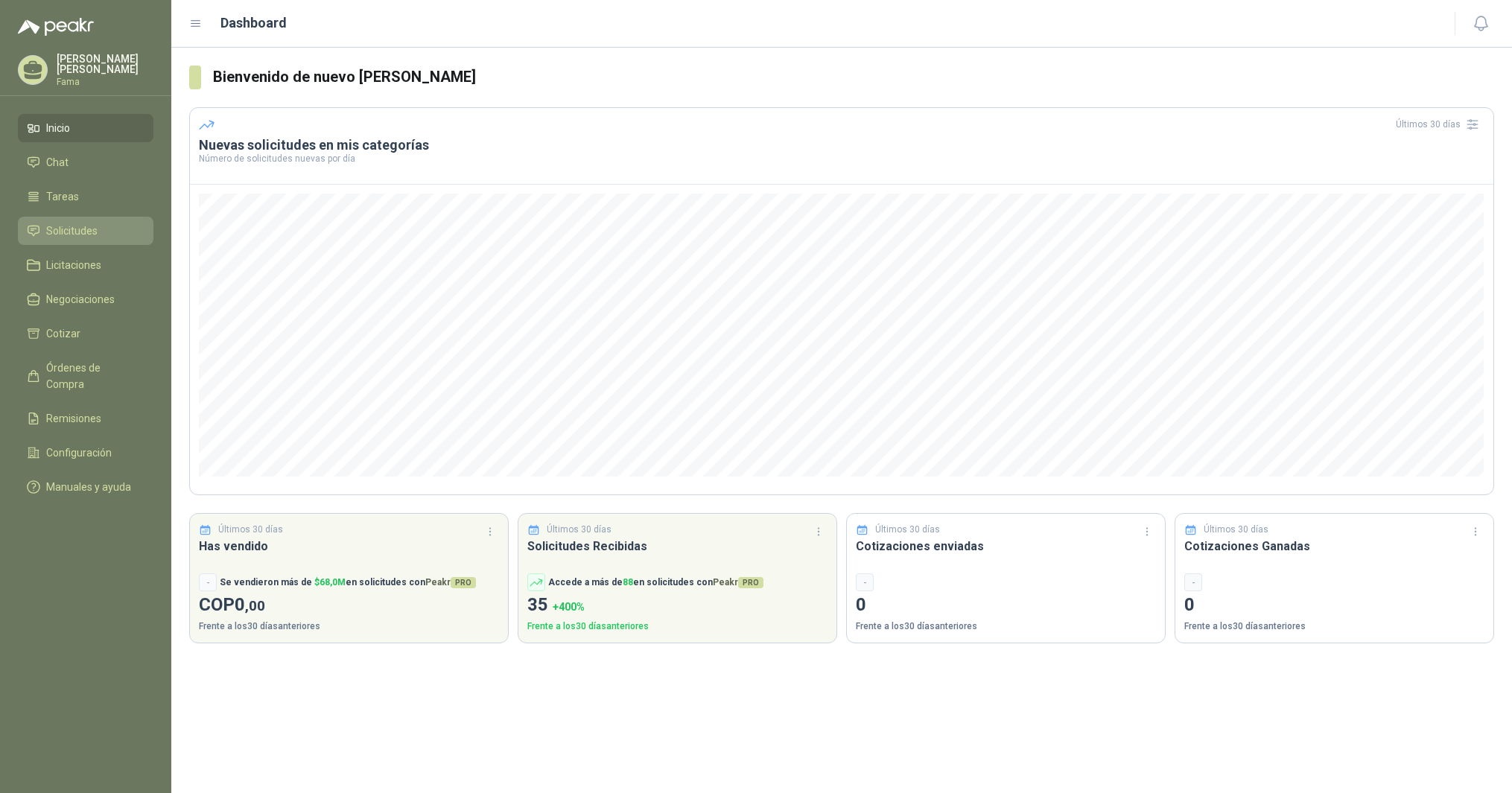
click at [70, 225] on span "Solicitudes" at bounding box center [71, 231] width 51 height 16
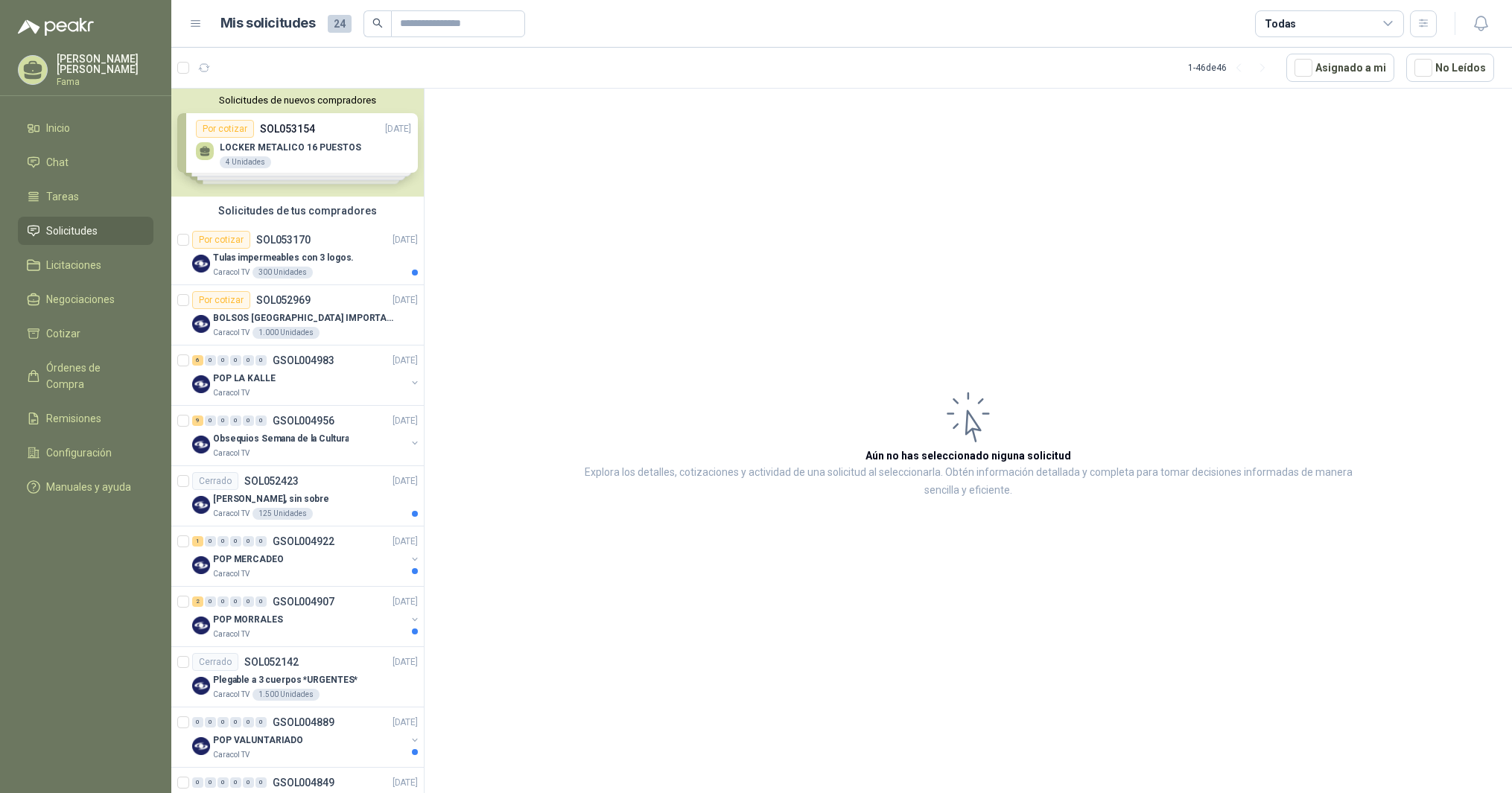
click at [250, 152] on div "Solicitudes de nuevos compradores Por cotizar SOL053154 [DATE] LOCKER METALICO …" at bounding box center [297, 143] width 252 height 108
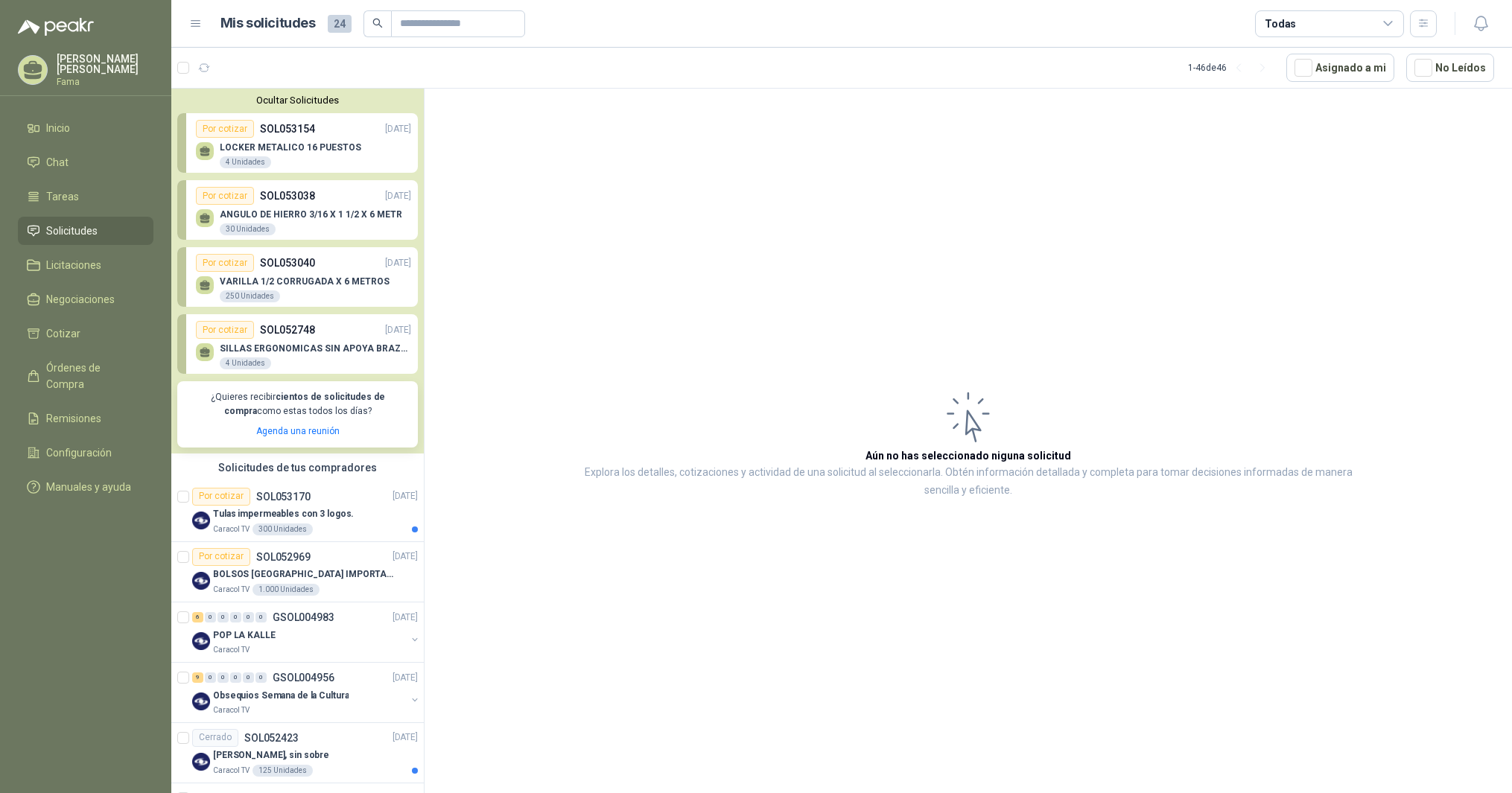
click at [208, 150] on icon at bounding box center [205, 150] width 10 height 7
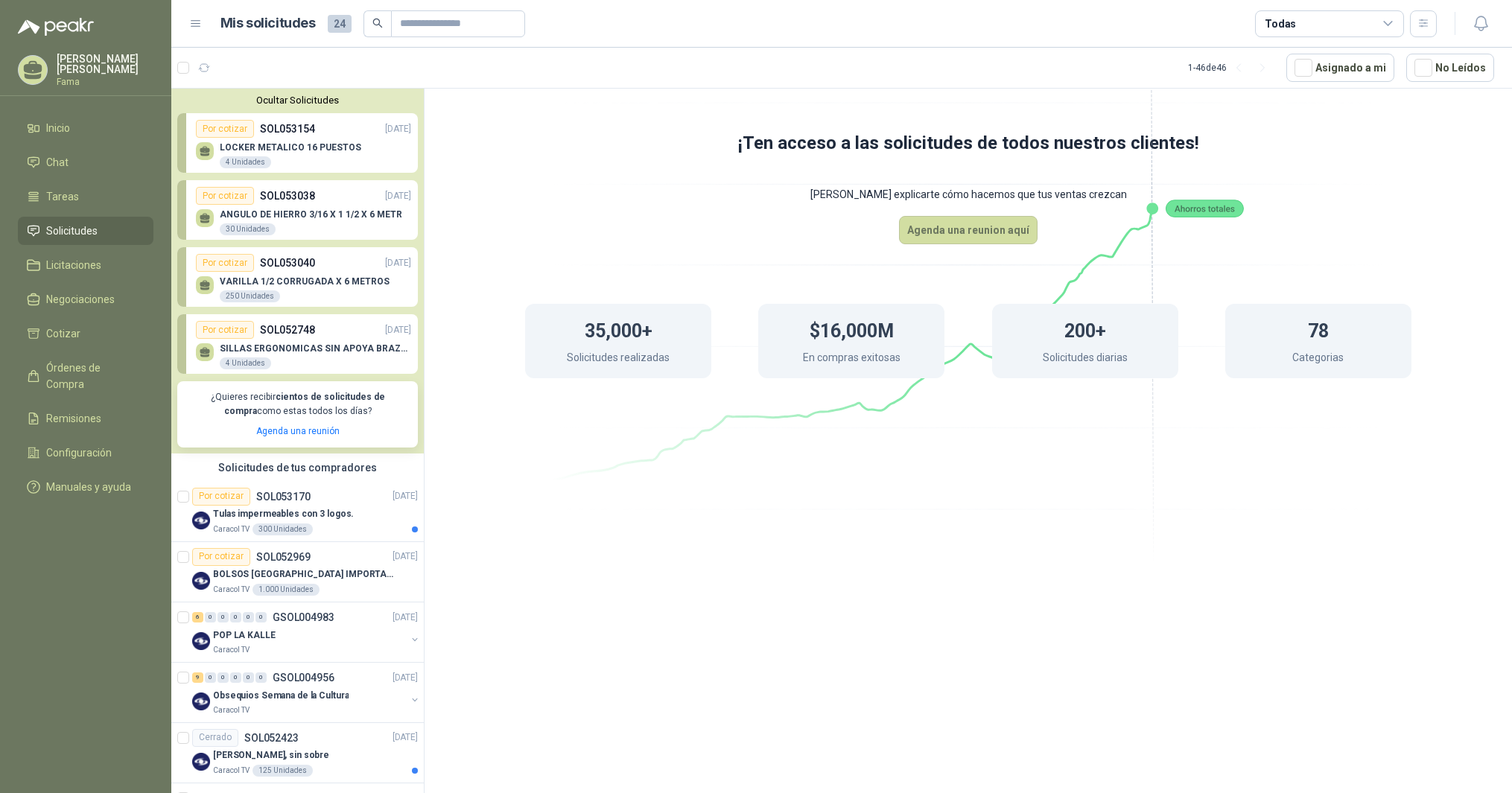
click at [260, 150] on p "LOCKER METALICO 16 PUESTOS" at bounding box center [290, 148] width 142 height 10
click at [972, 228] on button "Agenda una reunion aquí" at bounding box center [968, 230] width 138 height 29
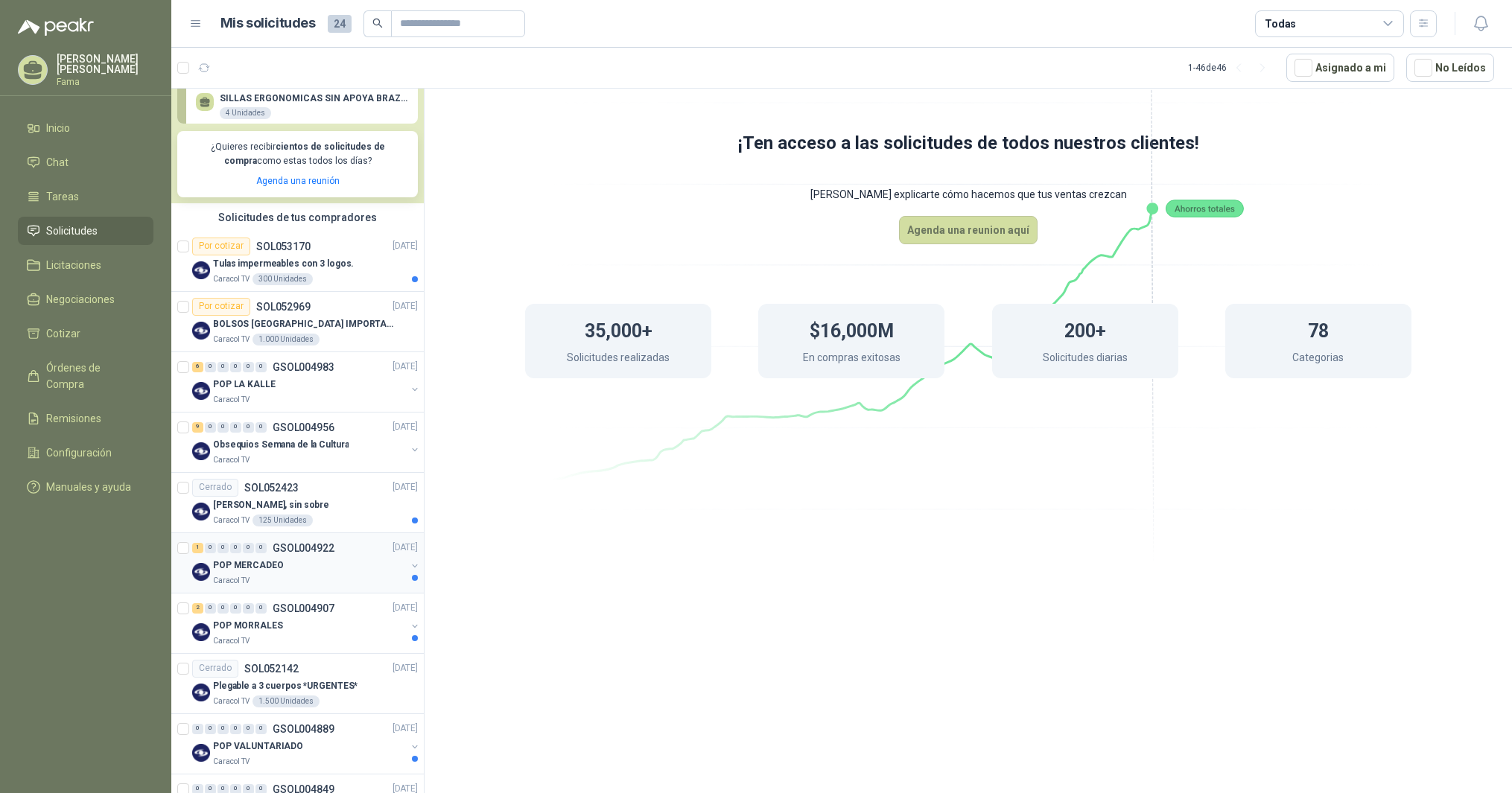
scroll to position [330, 0]
